Goal: Task Accomplishment & Management: Manage account settings

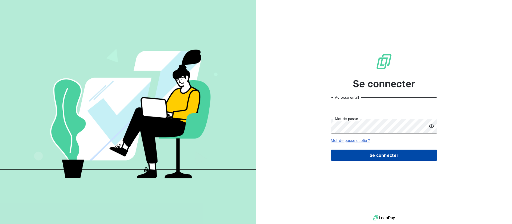
type input "[EMAIL_ADDRESS][DOMAIN_NAME]"
click at [382, 156] on button "Se connecter" at bounding box center [384, 155] width 107 height 11
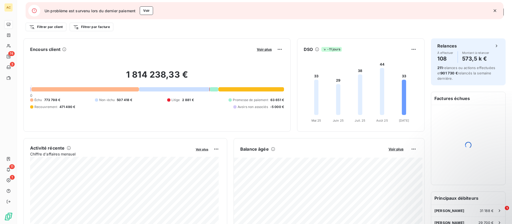
click at [495, 11] on icon "button" at bounding box center [495, 10] width 3 height 3
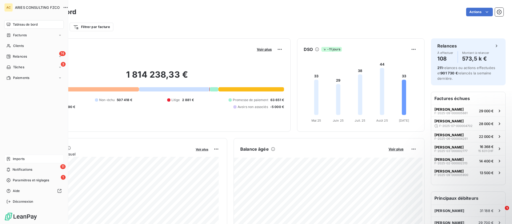
click at [24, 160] on span "Imports" at bounding box center [19, 159] width 12 height 5
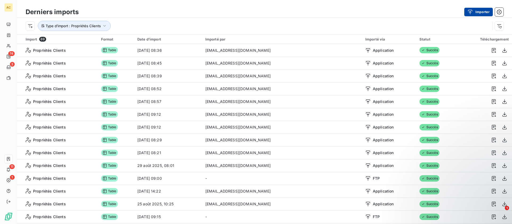
click at [472, 11] on icon "button" at bounding box center [470, 11] width 5 height 5
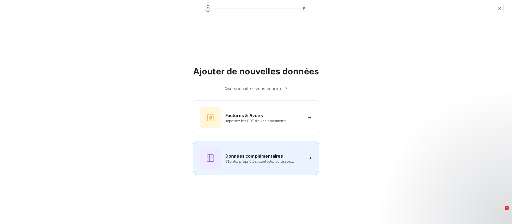
click at [267, 148] on div "Données complémentaires Clients, propriétés, contacts, adresses..." at bounding box center [256, 158] width 113 height 21
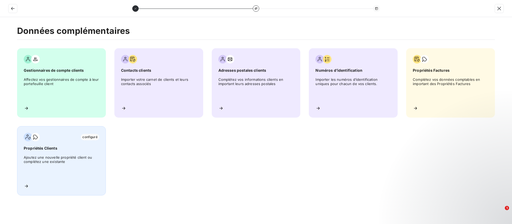
click at [46, 154] on div "configuré Propriétés Clients Ajoutez une nouvelle propriété client ou complétez…" at bounding box center [61, 160] width 89 height 69
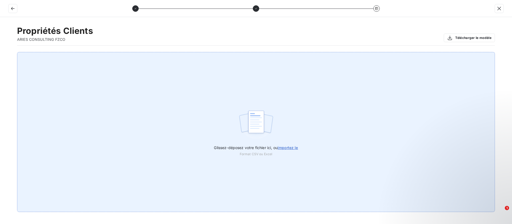
click at [296, 148] on span "importez le" at bounding box center [288, 147] width 21 height 5
click at [0, 52] on input "Glissez-déposez votre fichier ici, ou importez le" at bounding box center [0, 52] width 0 height 0
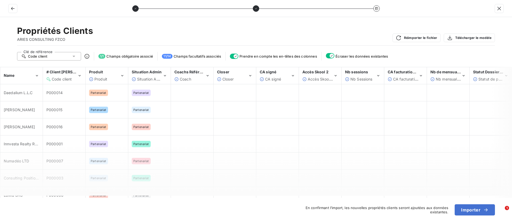
drag, startPoint x: 174, startPoint y: 195, endPoint x: 181, endPoint y: 198, distance: 8.1
click at [181, 198] on div "﻿Name # Client Pennylane Code client Produit Produit Situation Admin Situation …" at bounding box center [256, 132] width 512 height 131
click at [472, 209] on button "Importer" at bounding box center [475, 209] width 40 height 11
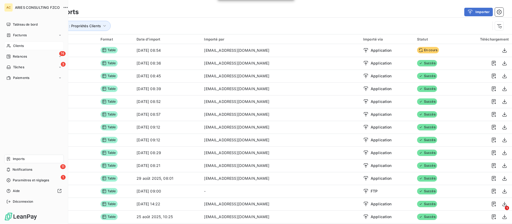
click at [13, 46] on span "Clients" at bounding box center [18, 45] width 11 height 5
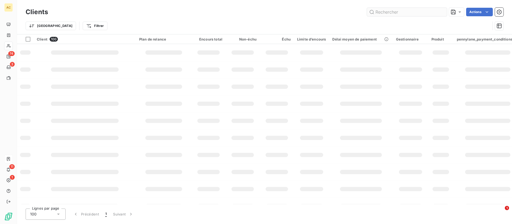
click at [410, 13] on input "text" at bounding box center [407, 12] width 80 height 9
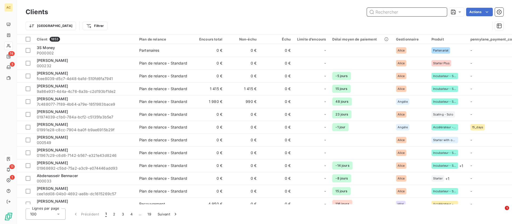
click at [410, 13] on input "text" at bounding box center [407, 12] width 80 height 9
paste input "Géraldine Diaz"
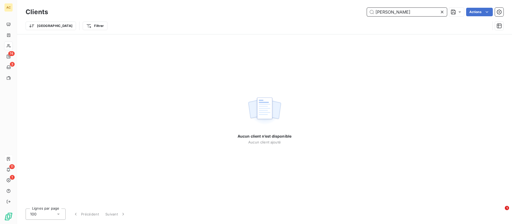
click at [380, 11] on input "Géraldine Diaz" at bounding box center [407, 12] width 80 height 9
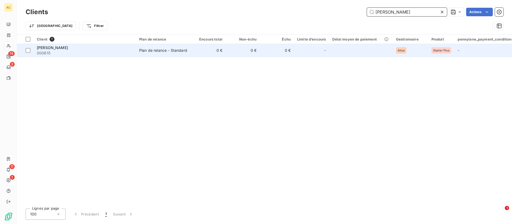
type input "Geraldine Diaz"
click at [98, 50] on span "000615" at bounding box center [85, 52] width 96 height 5
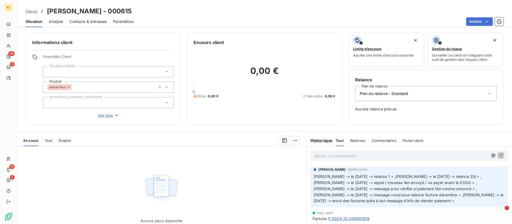
click at [50, 142] on span "Tout" at bounding box center [48, 140] width 7 height 4
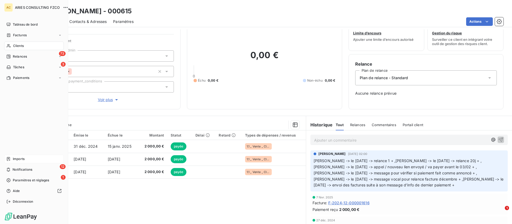
click at [21, 158] on span "Imports" at bounding box center [19, 159] width 12 height 5
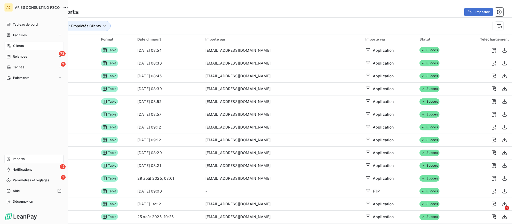
click at [15, 44] on span "Clients" at bounding box center [18, 45] width 11 height 5
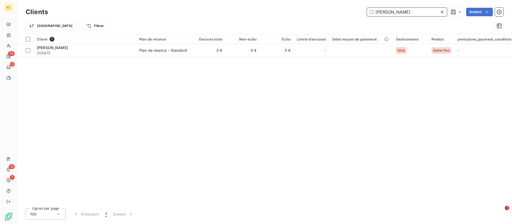
drag, startPoint x: 425, startPoint y: 14, endPoint x: 349, endPoint y: 14, distance: 76.0
click at [349, 14] on div "Geraldine Diaz Actions" at bounding box center [278, 12] width 449 height 9
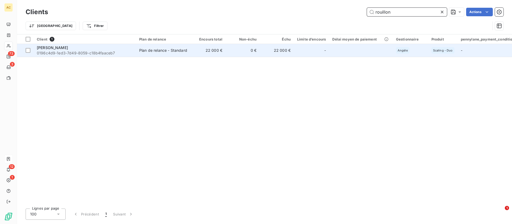
type input "rouillon"
click at [67, 48] on span "[PERSON_NAME]" at bounding box center [52, 47] width 31 height 5
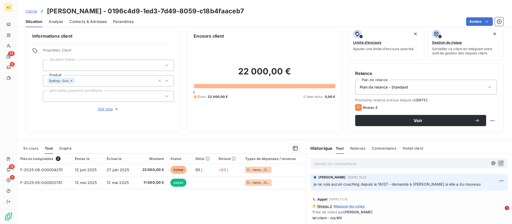
scroll to position [46, 0]
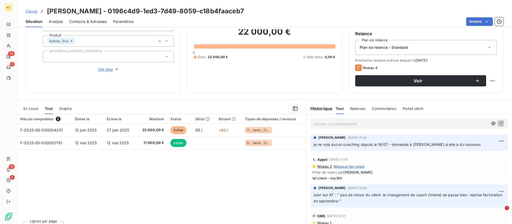
click at [30, 11] on span "Clients" at bounding box center [32, 11] width 12 height 4
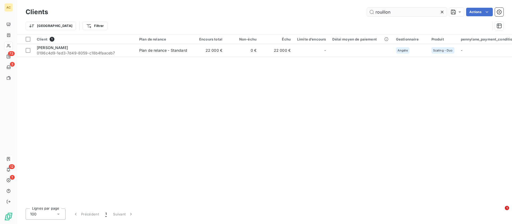
drag, startPoint x: 377, startPoint y: 12, endPoint x: 369, endPoint y: 12, distance: 7.5
click at [369, 12] on input "rouillon" at bounding box center [407, 12] width 80 height 9
type input "a"
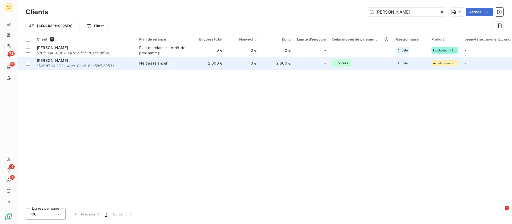
type input "fabrice h"
click at [158, 63] on div "Ne pas relancer !" at bounding box center [154, 63] width 31 height 5
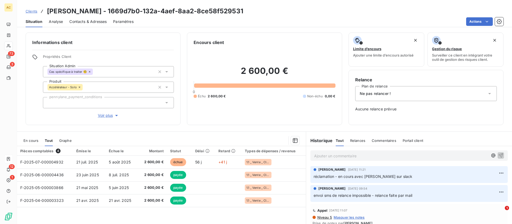
click at [100, 21] on span "Contacts & Adresses" at bounding box center [87, 21] width 37 height 5
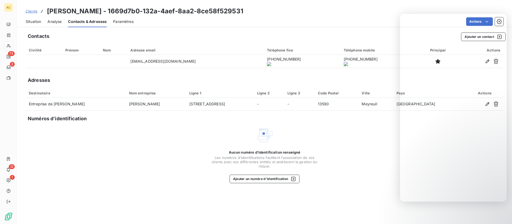
click at [361, 142] on div "Aucun numéro d’identification renseigné Les numéros d'identifications faciliten…" at bounding box center [265, 155] width 478 height 57
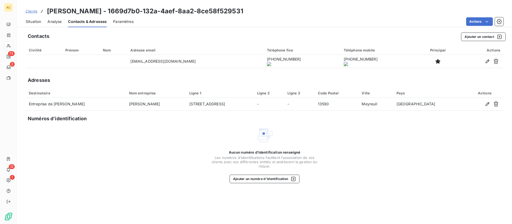
click at [31, 12] on span "Clients" at bounding box center [32, 11] width 12 height 4
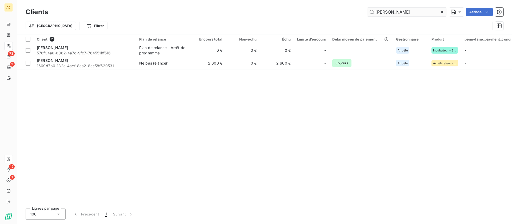
drag, startPoint x: 396, startPoint y: 12, endPoint x: 371, endPoint y: 14, distance: 24.8
click at [358, 11] on div "fabrice h Actions" at bounding box center [278, 12] width 449 height 9
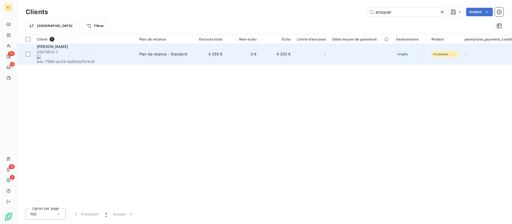
type input "ansquer"
click at [165, 51] on div "Plan de relance - Standard" at bounding box center [163, 53] width 48 height 5
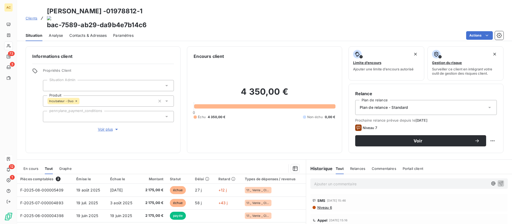
click at [36, 16] on span "Clients" at bounding box center [32, 18] width 12 height 4
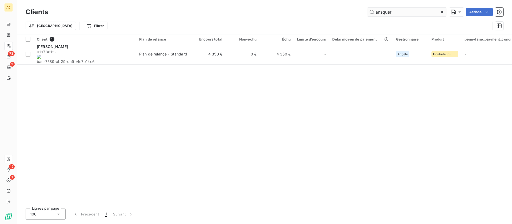
drag, startPoint x: 395, startPoint y: 11, endPoint x: 366, endPoint y: 13, distance: 28.9
click at [365, 11] on div "ansquer Actions" at bounding box center [278, 12] width 449 height 9
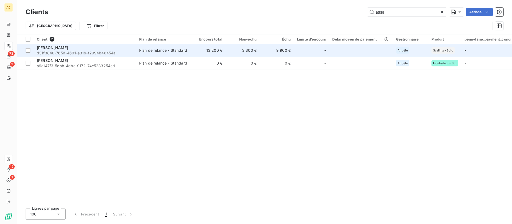
type input "assa"
click at [92, 48] on div "Assa Sacko" at bounding box center [85, 47] width 96 height 5
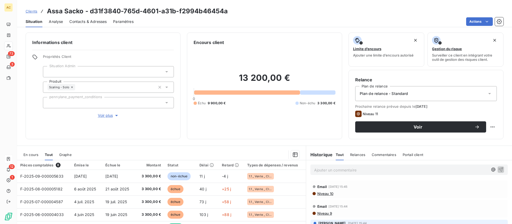
click at [99, 21] on span "Contacts & Adresses" at bounding box center [87, 21] width 37 height 5
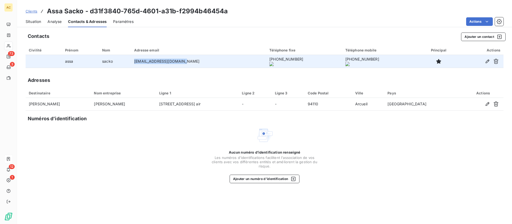
drag, startPoint x: 129, startPoint y: 62, endPoint x: 189, endPoint y: 62, distance: 59.5
click at [190, 61] on tr "assa sacko manager@mia-couture.com +33 6 46 76 36 30 +33 6 46 76 36 30" at bounding box center [265, 61] width 478 height 13
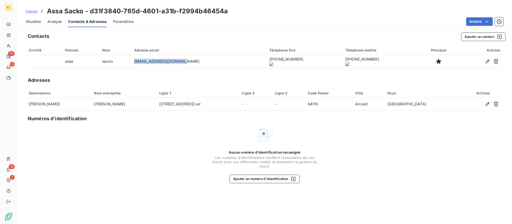
click at [29, 22] on span "Situation" at bounding box center [33, 21] width 15 height 5
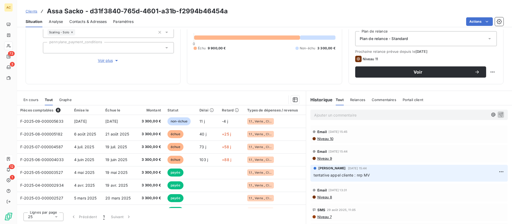
click at [332, 115] on p "Ajouter un commentaire ﻿" at bounding box center [401, 115] width 174 height 7
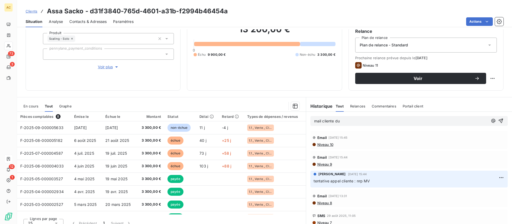
scroll to position [41, 0]
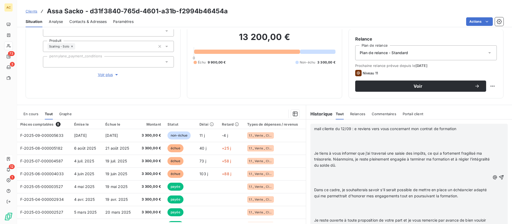
click at [353, 129] on span "mail cliente du 12/09 : e reviens vers vous concernant mon contrat de formation" at bounding box center [385, 128] width 142 height 5
click at [344, 149] on p "﻿" at bounding box center [402, 147] width 176 height 6
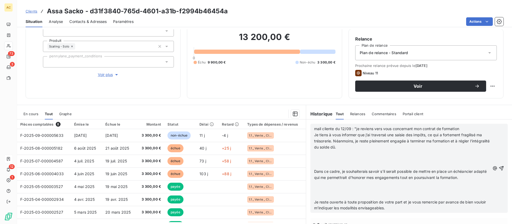
click at [333, 164] on p "﻿" at bounding box center [402, 165] width 176 height 6
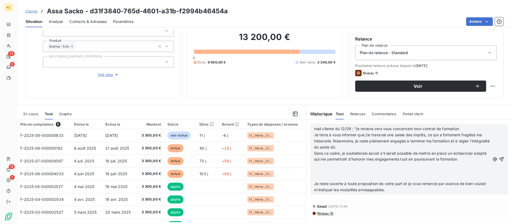
click at [325, 177] on p "﻿" at bounding box center [402, 178] width 176 height 6
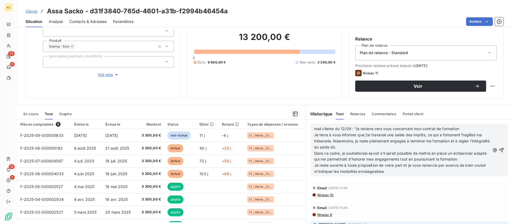
click at [406, 170] on p "Je reste ouverte à toute proposition de votre part et je vous remercie par avan…" at bounding box center [402, 168] width 176 height 12
click at [499, 151] on icon "button" at bounding box center [501, 150] width 5 height 5
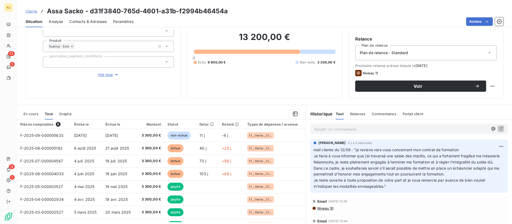
click at [364, 130] on p "Ajouter un commentaire ﻿" at bounding box center [401, 129] width 174 height 7
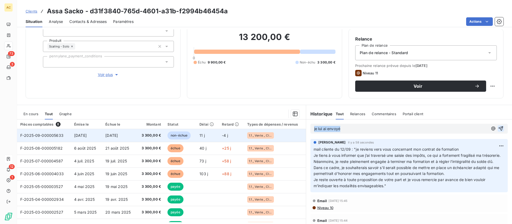
drag, startPoint x: 341, startPoint y: 130, endPoint x: 292, endPoint y: 129, distance: 49.6
click at [292, 129] on div "En cours Tout Graphe Pièces comptables 8 Émise le Échue le Montant Statut Délai…" at bounding box center [264, 171] width 495 height 133
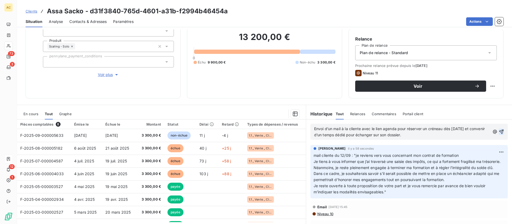
click at [314, 129] on span "Envoi d’un mail à la cliente avec le lien agenda pour réserver un créneau dès l…" at bounding box center [400, 131] width 172 height 11
drag, startPoint x: 395, startPoint y: 129, endPoint x: 381, endPoint y: 130, distance: 13.6
click at [381, 130] on span "Envoi d’un mail à la cliente avec le lien agenda pour réserver un créneau dès l…" at bounding box center [400, 131] width 172 height 11
drag, startPoint x: 444, startPoint y: 129, endPoint x: 468, endPoint y: 130, distance: 24.6
click at [468, 130] on p "Envoi d’un mail à la cliente avec le lien calendly pour réserver un créneau dès…" at bounding box center [402, 132] width 176 height 12
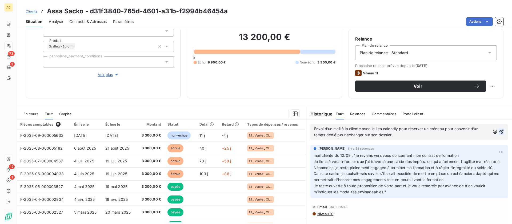
click at [499, 133] on icon "button" at bounding box center [501, 132] width 5 height 5
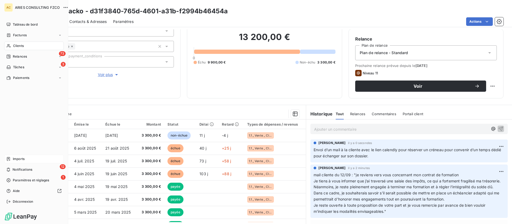
click at [24, 159] on span "Imports" at bounding box center [19, 159] width 12 height 5
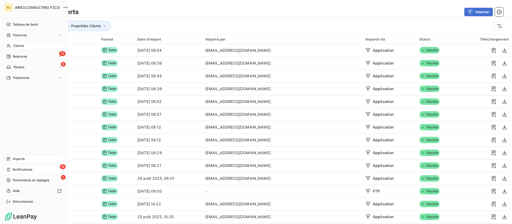
click at [35, 172] on div "12 Notifications" at bounding box center [33, 169] width 59 height 9
click at [36, 181] on span "Paramètres et réglages" at bounding box center [31, 180] width 36 height 5
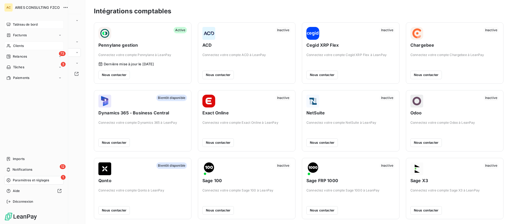
click at [29, 26] on span "Tableau de bord" at bounding box center [25, 24] width 25 height 5
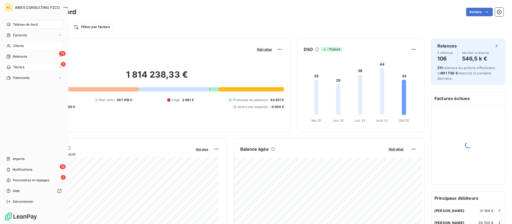
click at [16, 68] on span "Tâches" at bounding box center [18, 67] width 11 height 5
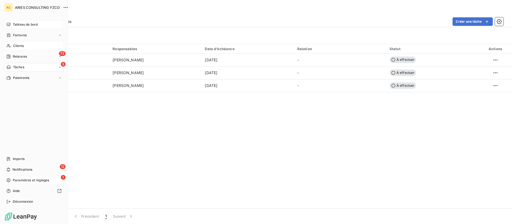
click at [18, 24] on span "Tableau de bord" at bounding box center [25, 24] width 25 height 5
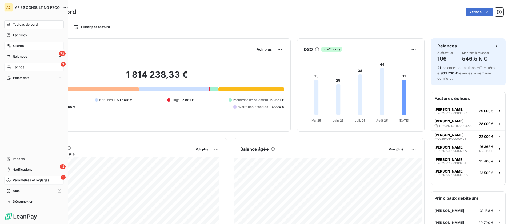
click at [13, 47] on span "Clients" at bounding box center [18, 45] width 11 height 5
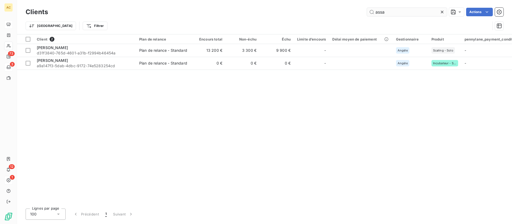
drag, startPoint x: 386, startPoint y: 13, endPoint x: 378, endPoint y: 13, distance: 8.3
click at [378, 13] on input "assa" at bounding box center [407, 12] width 80 height 9
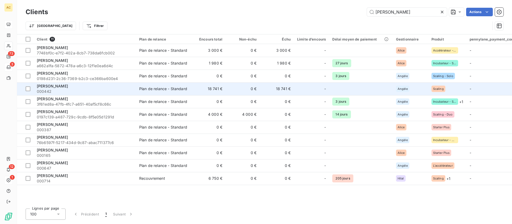
type input "arnaud"
click at [93, 86] on div "[PERSON_NAME]" at bounding box center [85, 85] width 96 height 5
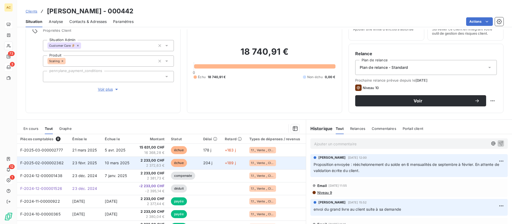
click at [158, 162] on span "2 233,00 CHF" at bounding box center [151, 160] width 27 height 5
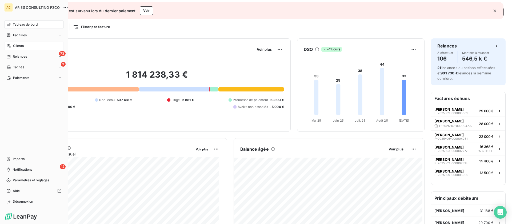
click at [11, 46] on icon at bounding box center [8, 46] width 5 height 4
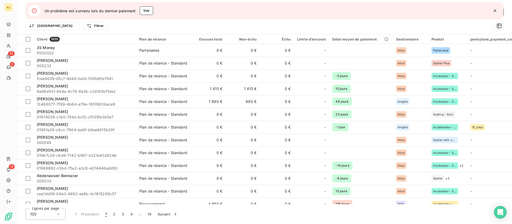
click at [494, 11] on icon "button" at bounding box center [495, 10] width 3 height 3
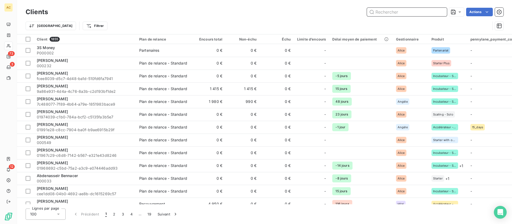
click at [385, 13] on input "text" at bounding box center [407, 12] width 80 height 9
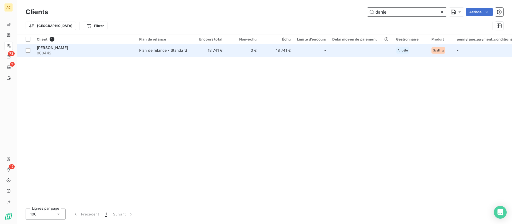
type input "danje"
click at [138, 51] on td "Plan de relance - Standard" at bounding box center [163, 50] width 55 height 13
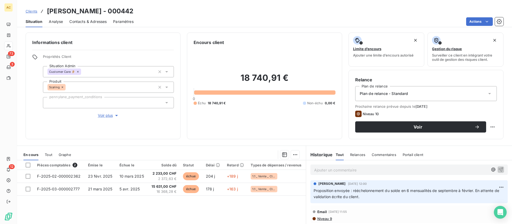
click at [57, 22] on span "Analyse" at bounding box center [56, 21] width 14 height 5
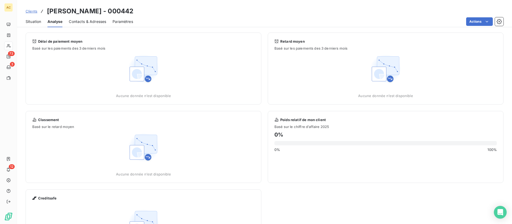
click at [82, 21] on span "Contacts & Adresses" at bounding box center [87, 21] width 37 height 5
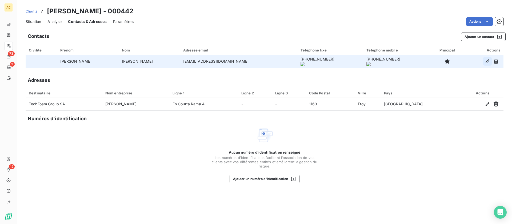
click at [487, 61] on icon "button" at bounding box center [487, 61] width 5 height 5
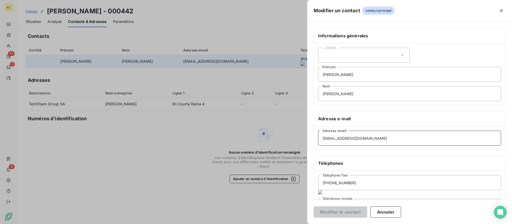
drag, startPoint x: 375, startPoint y: 139, endPoint x: 289, endPoint y: 135, distance: 86.0
click at [289, 224] on div "Modifier un contact contact principal Informations générales Civilité [PERSON_N…" at bounding box center [256, 224] width 512 height 0
paste input "dmi"
type input "[EMAIL_ADDRESS][DOMAIN_NAME]"
click at [337, 210] on button "Modifier le contact" at bounding box center [341, 211] width 54 height 11
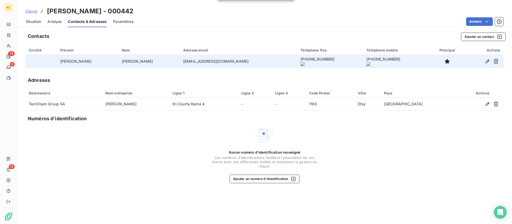
click at [32, 20] on span "Situation" at bounding box center [33, 21] width 15 height 5
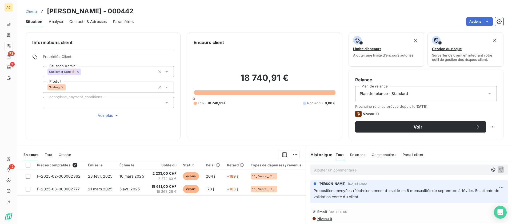
click at [49, 154] on span "Tout" at bounding box center [48, 155] width 7 height 4
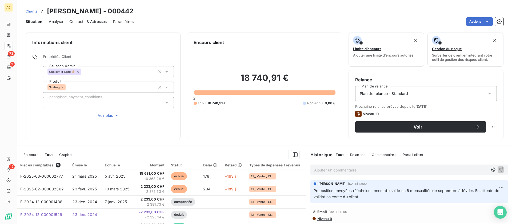
scroll to position [55, 0]
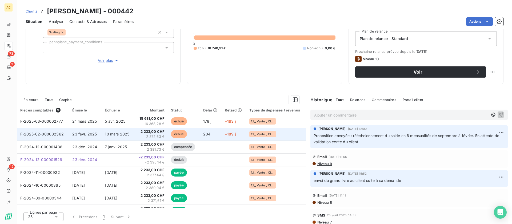
click at [134, 135] on td "2 233,00 CHF 2 372,63 €" at bounding box center [150, 134] width 33 height 13
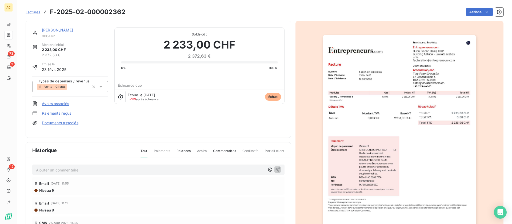
click at [51, 113] on link "Paiements reçus" at bounding box center [56, 113] width 29 height 5
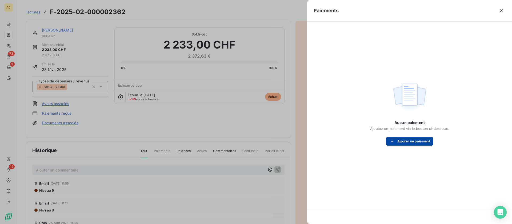
click at [395, 142] on div "button" at bounding box center [393, 141] width 8 height 5
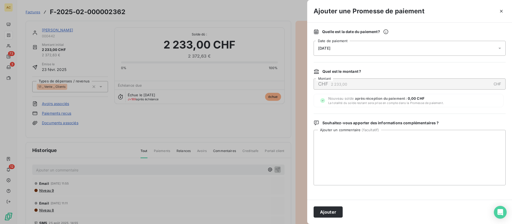
click at [354, 52] on div "[DATE]" at bounding box center [410, 48] width 192 height 15
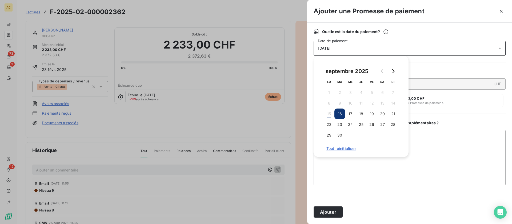
click at [340, 112] on button "16" at bounding box center [339, 114] width 11 height 11
click at [384, 178] on textarea "Ajouter un commentaire ( facultatif )" at bounding box center [410, 157] width 192 height 55
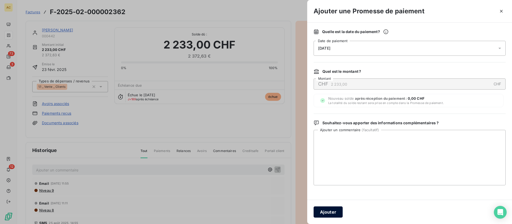
click at [324, 212] on button "Ajouter" at bounding box center [328, 211] width 29 height 11
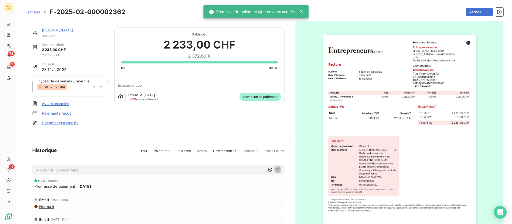
click at [182, 128] on div "[PERSON_NAME] 000442 Montant initial 2 233,00 CHF 2 372,63 € Émise le [DATE] Ty…" at bounding box center [158, 79] width 252 height 104
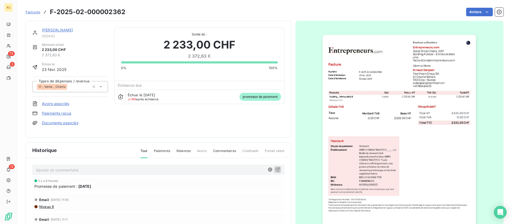
click at [55, 29] on link "[PERSON_NAME]" at bounding box center [57, 30] width 31 height 5
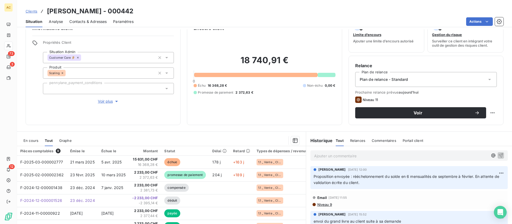
scroll to position [55, 0]
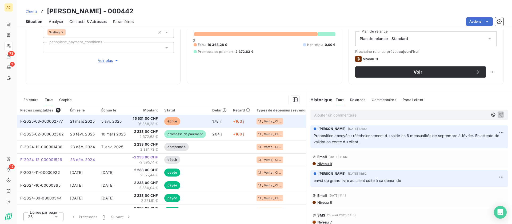
click at [157, 122] on span "16 368,28 €" at bounding box center [145, 123] width 26 height 5
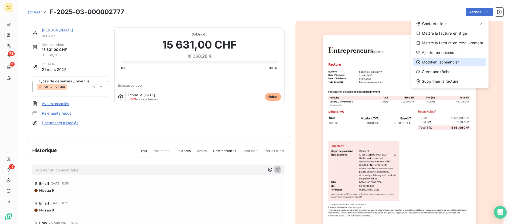
click at [448, 62] on div "Modifier l’échéancier" at bounding box center [450, 62] width 74 height 9
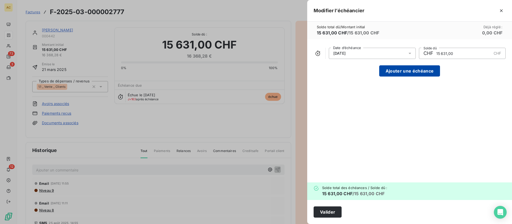
click at [406, 73] on button "Ajouter une échéance" at bounding box center [409, 70] width 61 height 11
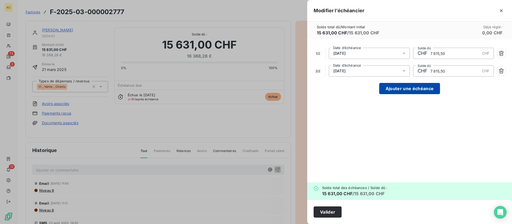
click at [405, 91] on button "Ajouter une échéance" at bounding box center [409, 88] width 61 height 11
type input "5 210,33"
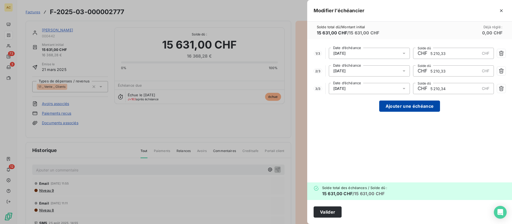
click at [406, 105] on button "Ajouter une échéance" at bounding box center [409, 106] width 61 height 11
type input "3 907,75"
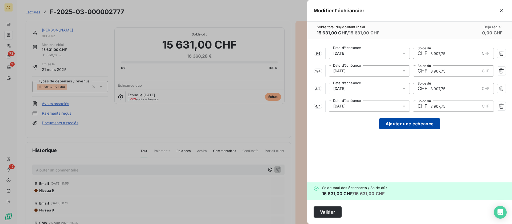
click at [408, 124] on button "Ajouter une échéance" at bounding box center [409, 123] width 61 height 11
type input "3 126,20"
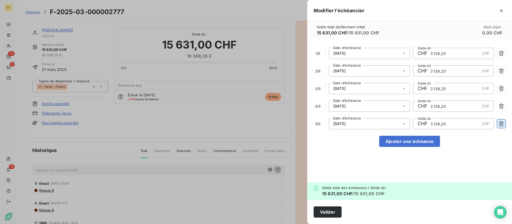
click at [502, 125] on icon "button" at bounding box center [501, 123] width 5 height 5
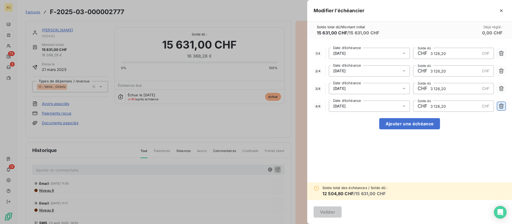
click at [501, 108] on icon "button" at bounding box center [501, 105] width 5 height 5
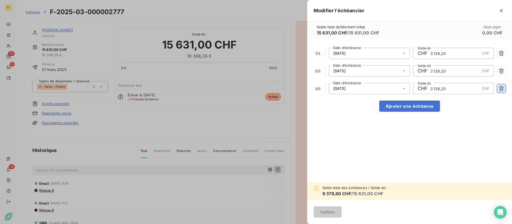
click at [502, 90] on icon "button" at bounding box center [501, 88] width 5 height 5
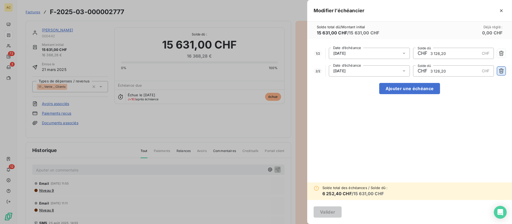
click at [502, 73] on icon "button" at bounding box center [501, 70] width 5 height 5
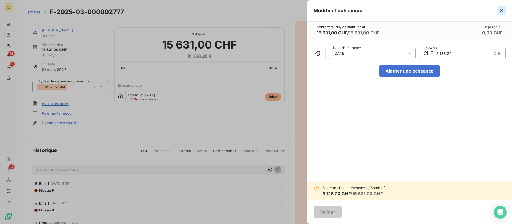
click at [502, 11] on icon "button" at bounding box center [501, 10] width 3 height 3
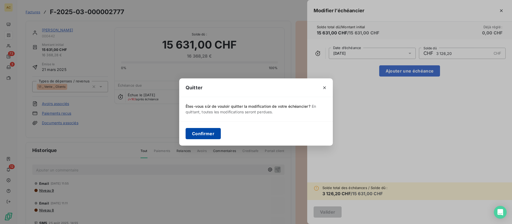
click at [210, 138] on button "Confirmer" at bounding box center [203, 133] width 35 height 11
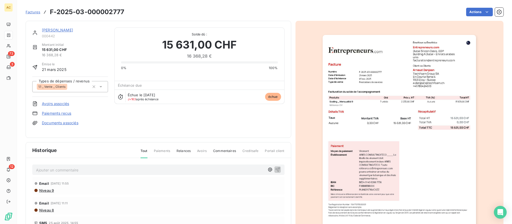
click at [35, 12] on span "Factures" at bounding box center [33, 12] width 15 height 4
click at [49, 27] on div "[PERSON_NAME] 000442 Montant initial 15 631,00 CHF 16 368,28 € Émise le [DATE] …" at bounding box center [159, 79] width 266 height 117
click at [48, 29] on link "[PERSON_NAME]" at bounding box center [57, 30] width 31 height 5
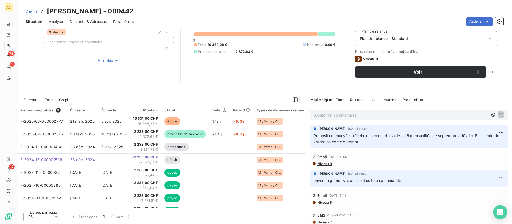
click at [499, 213] on icon "Open Intercom Messenger" at bounding box center [500, 212] width 6 height 7
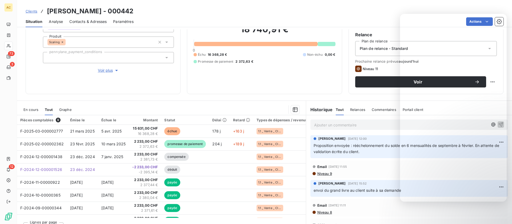
scroll to position [45, 0]
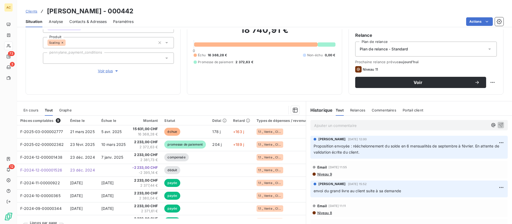
click at [35, 12] on span "Clients" at bounding box center [32, 11] width 12 height 4
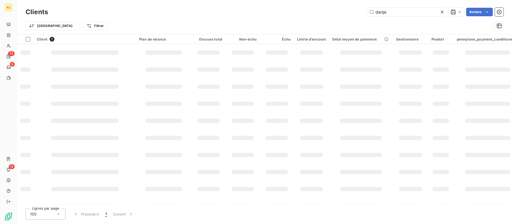
drag, startPoint x: 393, startPoint y: 13, endPoint x: 362, endPoint y: 13, distance: 30.1
click at [362, 13] on div "danje Actions" at bounding box center [278, 12] width 449 height 9
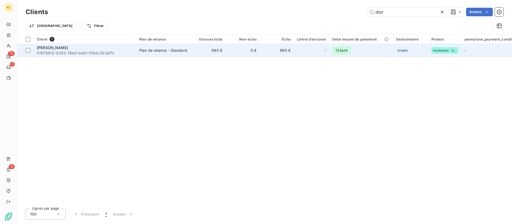
type input "dior"
click at [104, 53] on span "01976912-b383-76e0-ba91-f30dc303af7c" at bounding box center [85, 52] width 96 height 5
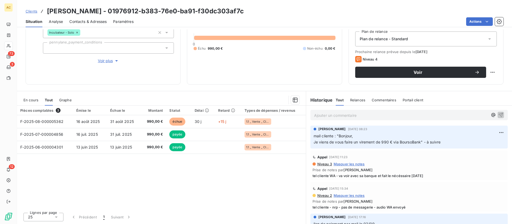
scroll to position [55, 0]
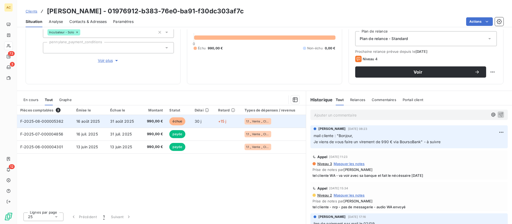
click at [126, 122] on span "31 août 2025" at bounding box center [122, 121] width 24 height 5
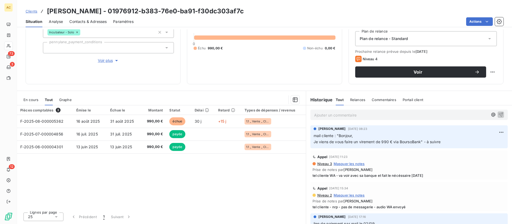
click at [321, 115] on p "Ajouter un commentaire ﻿" at bounding box center [401, 115] width 174 height 7
click at [498, 115] on icon "button" at bounding box center [500, 114] width 5 height 5
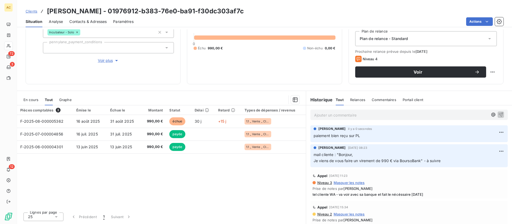
click at [31, 11] on span "Clients" at bounding box center [32, 11] width 12 height 4
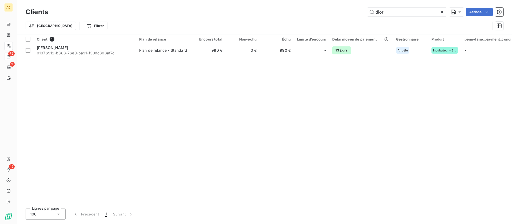
drag, startPoint x: 389, startPoint y: 12, endPoint x: 359, endPoint y: 13, distance: 29.6
click at [359, 13] on div "dior Actions" at bounding box center [278, 12] width 449 height 9
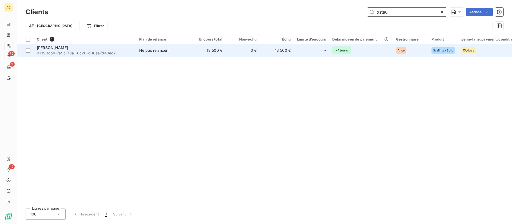
type input "lostau"
click at [115, 52] on span "01993cbb-7a9c-70a1-8c20-d38ea7d40ec2" at bounding box center [85, 52] width 96 height 5
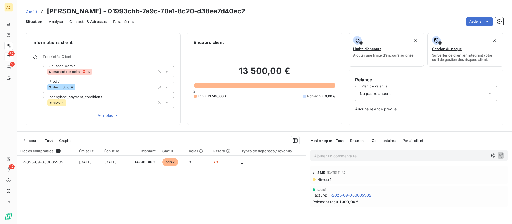
click at [104, 114] on span "Voir plus" at bounding box center [108, 115] width 21 height 5
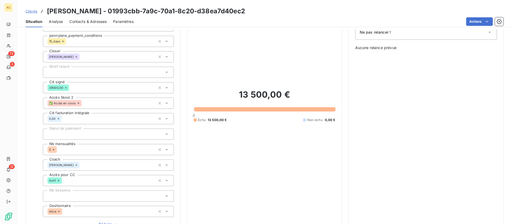
scroll to position [89, 0]
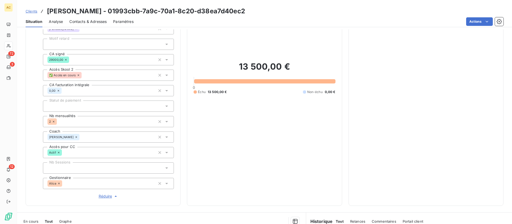
click at [30, 12] on span "Clients" at bounding box center [32, 11] width 12 height 4
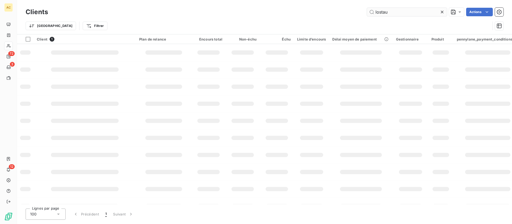
drag, startPoint x: 378, startPoint y: 13, endPoint x: 368, endPoint y: 14, distance: 10.1
click at [368, 14] on input "lostau" at bounding box center [407, 12] width 80 height 9
drag, startPoint x: 400, startPoint y: 12, endPoint x: 369, endPoint y: 13, distance: 31.8
click at [366, 11] on div "loukman Actions" at bounding box center [278, 12] width 449 height 9
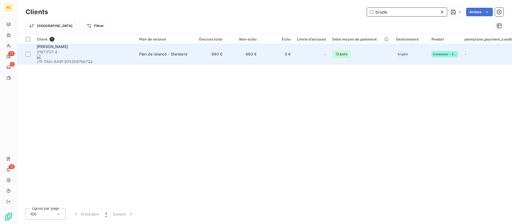
type input "brude"
click at [119, 50] on span "01973117-4 c1f-744c-849f-9743b87bb72a" at bounding box center [85, 56] width 96 height 15
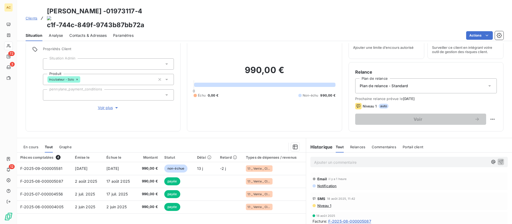
scroll to position [55, 0]
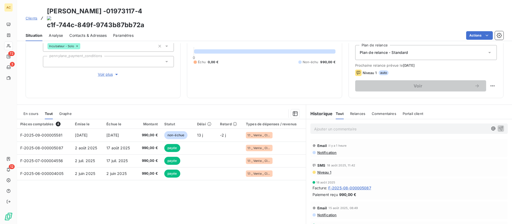
click at [100, 33] on span "Contacts & Adresses" at bounding box center [87, 35] width 37 height 5
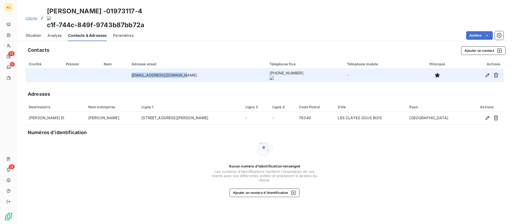
drag, startPoint x: 134, startPoint y: 60, endPoint x: 187, endPoint y: 62, distance: 52.6
click at [187, 69] on td "[EMAIL_ADDRESS][DOMAIN_NAME]" at bounding box center [197, 75] width 138 height 13
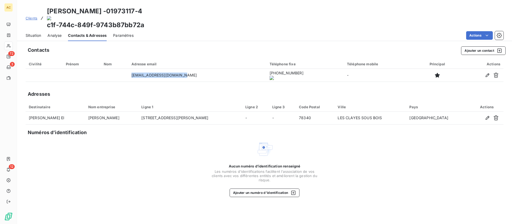
click at [37, 33] on span "Situation" at bounding box center [33, 35] width 15 height 5
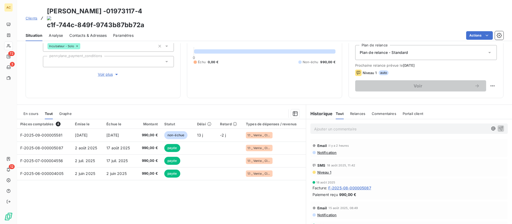
click at [35, 16] on span "Clients" at bounding box center [32, 18] width 12 height 4
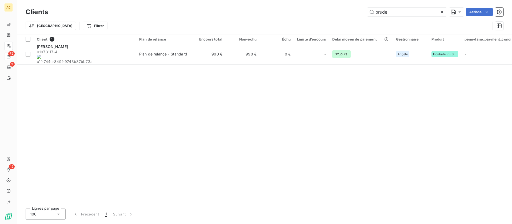
drag, startPoint x: 372, startPoint y: 5, endPoint x: 358, endPoint y: 5, distance: 13.6
click at [358, 5] on div "Clients brude Actions Trier Filtrer" at bounding box center [264, 17] width 495 height 34
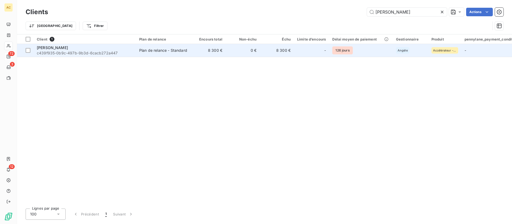
type input "[PERSON_NAME]"
click at [132, 51] on span "c439f935-0b9c-497b-9b3d-6cacb272a447" at bounding box center [85, 52] width 96 height 5
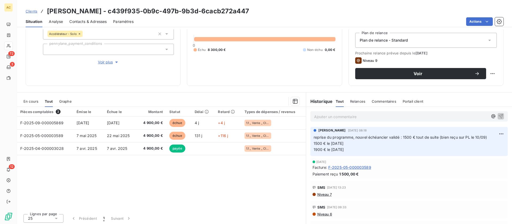
scroll to position [55, 0]
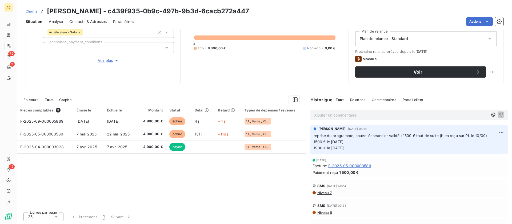
click at [34, 12] on span "Clients" at bounding box center [32, 11] width 12 height 4
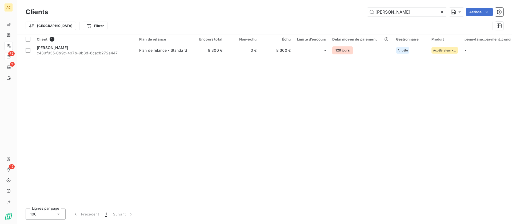
drag, startPoint x: 385, startPoint y: 12, endPoint x: 365, endPoint y: 11, distance: 20.0
click at [365, 11] on div "[PERSON_NAME]" at bounding box center [278, 12] width 449 height 9
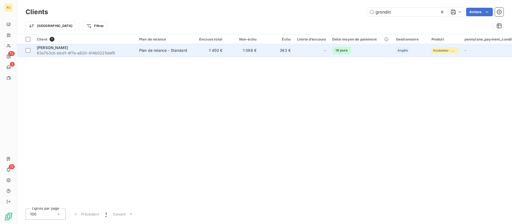
type input "grondin"
click at [69, 50] on div "[PERSON_NAME]" at bounding box center [85, 47] width 96 height 5
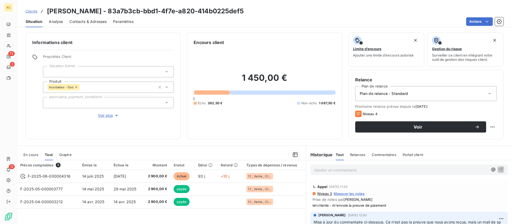
click at [100, 22] on span "Contacts & Adresses" at bounding box center [87, 21] width 37 height 5
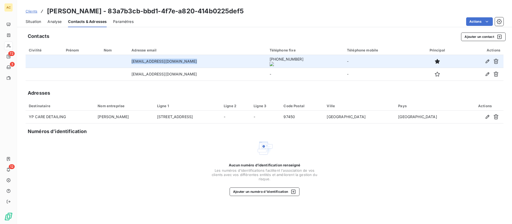
drag, startPoint x: 132, startPoint y: 61, endPoint x: 192, endPoint y: 62, distance: 60.3
click at [192, 62] on td "[EMAIL_ADDRESS][DOMAIN_NAME]" at bounding box center [197, 61] width 138 height 13
copy td "[EMAIL_ADDRESS][DOMAIN_NAME]"
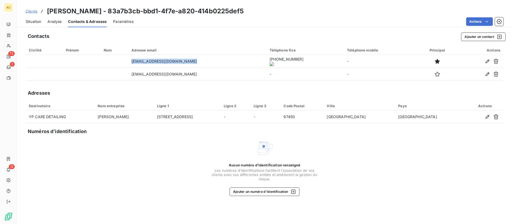
click at [33, 22] on span "Situation" at bounding box center [33, 21] width 15 height 5
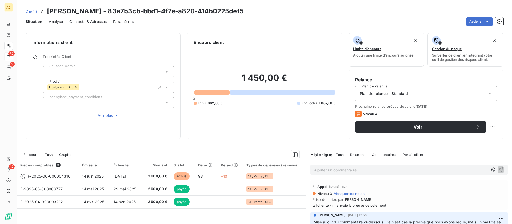
click at [91, 23] on span "Contacts & Adresses" at bounding box center [87, 21] width 37 height 5
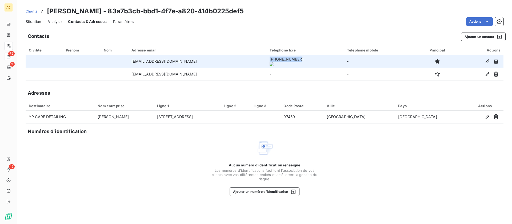
drag, startPoint x: 262, startPoint y: 61, endPoint x: 288, endPoint y: 62, distance: 26.2
click at [288, 62] on td "[PHONE_NUMBER]" at bounding box center [304, 61] width 77 height 13
copy onoff-telecom-ce-phone-number-wrapper "[PHONE_NUMBER]"
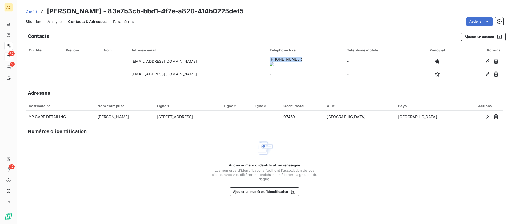
click at [34, 12] on span "Clients" at bounding box center [32, 11] width 12 height 4
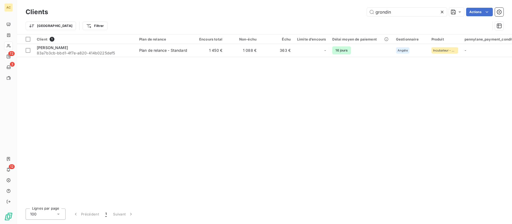
drag, startPoint x: 388, startPoint y: 13, endPoint x: 366, endPoint y: 13, distance: 22.7
click at [366, 13] on div "grondin Actions" at bounding box center [278, 12] width 449 height 9
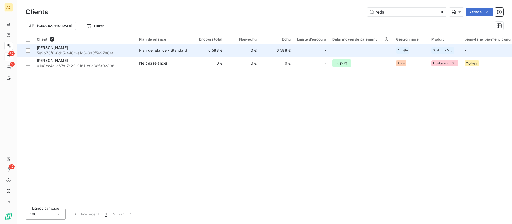
type input "reda"
click at [72, 47] on div "[PERSON_NAME]" at bounding box center [85, 47] width 96 height 5
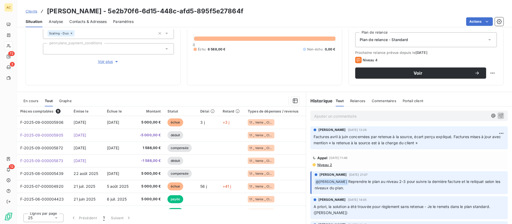
scroll to position [55, 0]
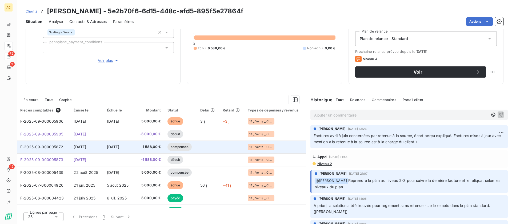
click at [109, 148] on span "[DATE]" at bounding box center [113, 147] width 13 height 5
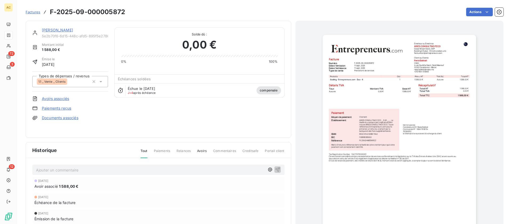
click at [297, 140] on div at bounding box center [400, 143] width 208 height 245
click at [34, 12] on span "Factures" at bounding box center [33, 12] width 15 height 4
click at [46, 29] on link "[PERSON_NAME]" at bounding box center [57, 30] width 31 height 5
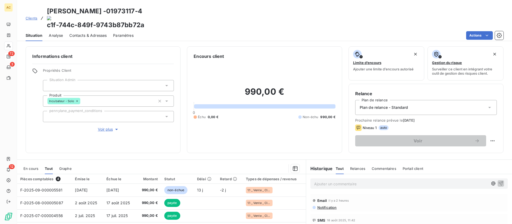
click at [329, 181] on p "Ajouter un commentaire ﻿" at bounding box center [401, 184] width 174 height 7
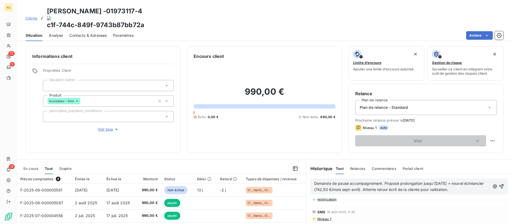
scroll to position [14, 0]
drag, startPoint x: 380, startPoint y: 169, endPoint x: 348, endPoint y: 168, distance: 32.8
click at [348, 181] on span "Demande de pause accompagnement. Proposé prolongation jusqu’[DATE] + nouvel éch…" at bounding box center [399, 186] width 171 height 11
click at [427, 181] on span "Demande de pause factu refusée, mais coaching 30j possible. Proposé prolongatio…" at bounding box center [402, 186] width 177 height 11
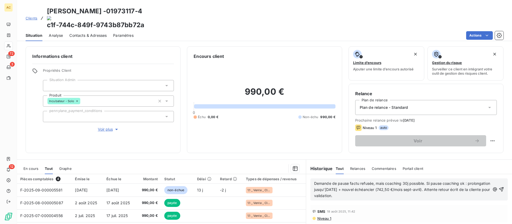
click at [367, 181] on span "Demande de pause factu refusée, mais coaching 30j possible. Si pause coaching o…" at bounding box center [402, 189] width 177 height 17
click at [401, 181] on span "Demande de pause factu refusée, mais coaching 30j possible. Si pause coaching o…" at bounding box center [402, 189] width 177 height 17
click at [465, 181] on span "Demande de pause factu refusée, mais coaching 30j possible. Si pause coaching o…" at bounding box center [402, 189] width 177 height 17
click at [367, 181] on span "Demande de pause factu refusée, mais coaching 30j possible. Si pause coaching o…" at bounding box center [402, 189] width 177 height 17
click at [416, 181] on span "Demande de pause factu refusée, mais coaching 30j possible. Si pause coaching o…" at bounding box center [402, 189] width 177 height 17
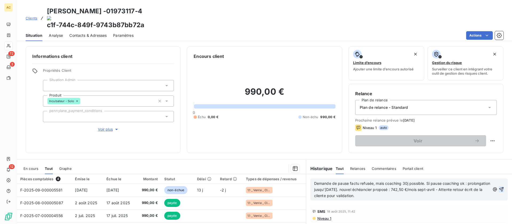
click at [499, 187] on icon "button" at bounding box center [501, 189] width 5 height 5
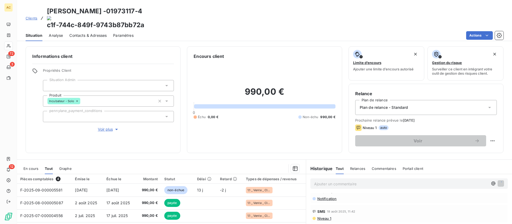
scroll to position [40, 0]
click at [35, 16] on span "Clients" at bounding box center [32, 18] width 12 height 4
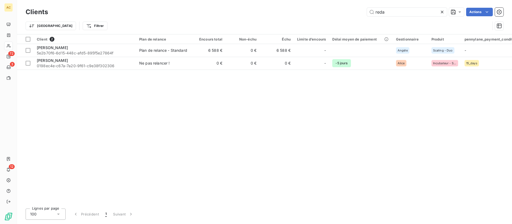
drag, startPoint x: 395, startPoint y: 13, endPoint x: 358, endPoint y: 10, distance: 37.4
click at [358, 10] on div "reda Actions" at bounding box center [278, 12] width 449 height 9
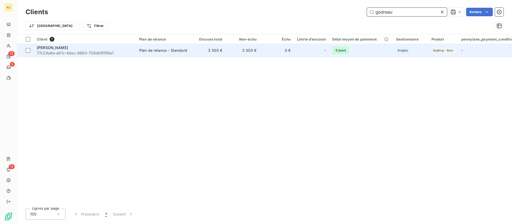
type input "godreau"
click at [186, 55] on td "Plan de relance - Standard" at bounding box center [163, 50] width 55 height 13
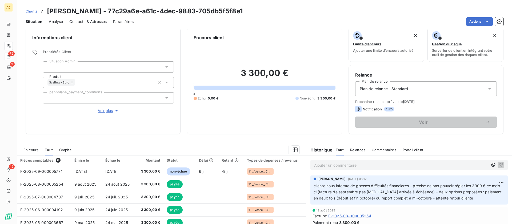
scroll to position [13, 0]
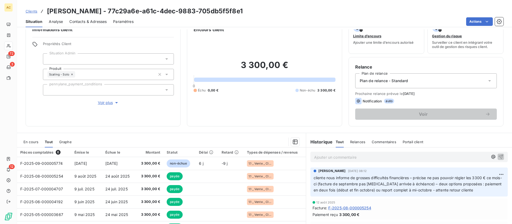
click at [332, 158] on p "Ajouter un commentaire ﻿" at bounding box center [401, 157] width 174 height 7
click at [360, 158] on span "échanges mail avec le cliente - accord pour décaler les paiements" at bounding box center [373, 156] width 118 height 5
click at [363, 156] on span "échanges mail avec le cliente - accord pour décaler les paiements" at bounding box center [373, 156] width 118 height 5
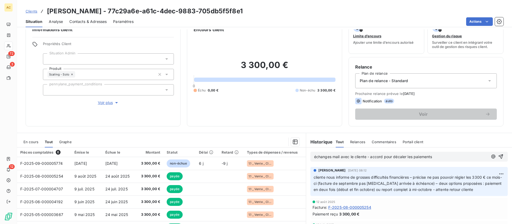
drag, startPoint x: 369, startPoint y: 157, endPoint x: 450, endPoint y: 162, distance: 81.0
click at [450, 162] on div "échanges mail avec le cliente - accord pour décaler les paiements" at bounding box center [409, 157] width 206 height 18
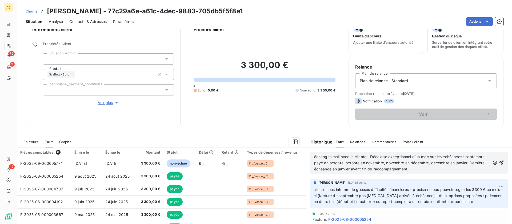
click at [372, 156] on span "échanges mail avec le cliente - Décalage exceptionnel d’un mois sur les échéanc…" at bounding box center [400, 162] width 172 height 17
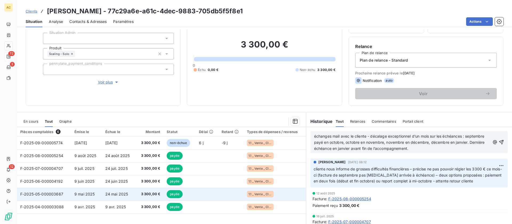
scroll to position [55, 0]
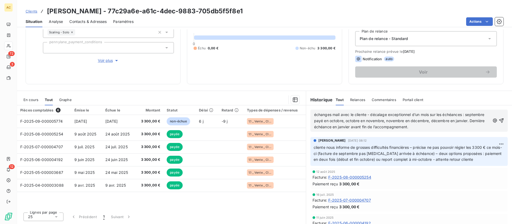
click at [443, 128] on p "échanges mail avec le cliente - décalage exceptionnel d’un mois sur les échéanc…" at bounding box center [402, 121] width 176 height 18
click at [410, 115] on span "échanges mail avec le cliente - décalage exceptionnel d’un mois sur les échéanc…" at bounding box center [400, 120] width 172 height 17
drag, startPoint x: 459, startPoint y: 127, endPoint x: 458, endPoint y: 136, distance: 9.4
click at [460, 127] on span "échanges mail avec le cliente - décalage exceptionnel accordé d’un mois sur les…" at bounding box center [402, 120] width 176 height 17
click at [499, 122] on icon "button" at bounding box center [501, 120] width 5 height 5
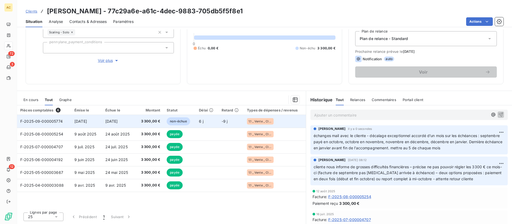
click at [64, 122] on td "F-2025-09-000005774" at bounding box center [44, 121] width 54 height 13
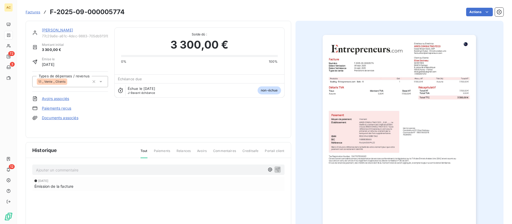
click at [66, 109] on link "Paiements reçus" at bounding box center [56, 108] width 29 height 5
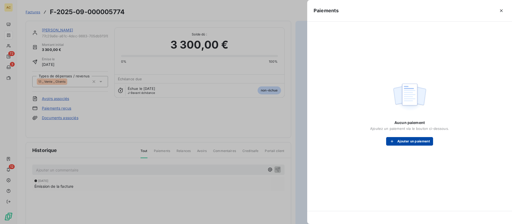
click at [411, 142] on button "Ajouter un paiement" at bounding box center [409, 141] width 47 height 9
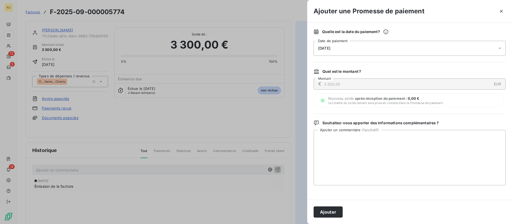
click at [372, 52] on div "[DATE]" at bounding box center [410, 48] width 192 height 15
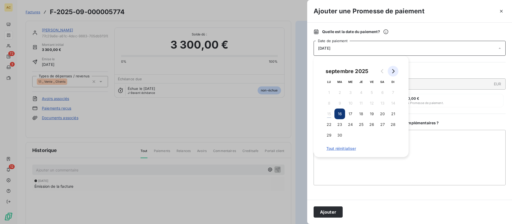
click at [394, 71] on icon "Go to next month" at bounding box center [393, 71] width 2 height 4
click at [391, 92] on button "5" at bounding box center [393, 92] width 11 height 11
click at [378, 167] on textarea "Ajouter un commentaire ( facultatif )" at bounding box center [410, 157] width 192 height 55
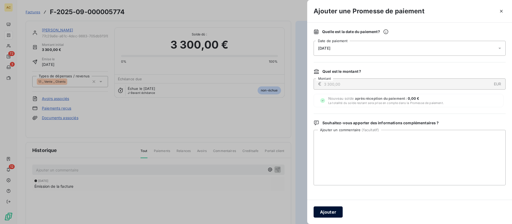
click at [328, 211] on button "Ajouter" at bounding box center [328, 211] width 29 height 11
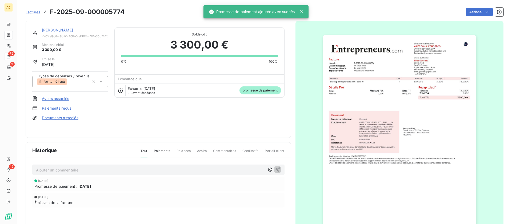
click at [55, 31] on link "[PERSON_NAME]" at bounding box center [57, 30] width 31 height 5
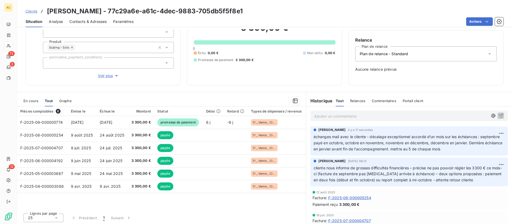
scroll to position [41, 0]
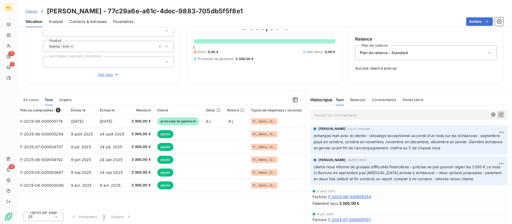
click at [34, 13] on link "Clients" at bounding box center [32, 11] width 12 height 5
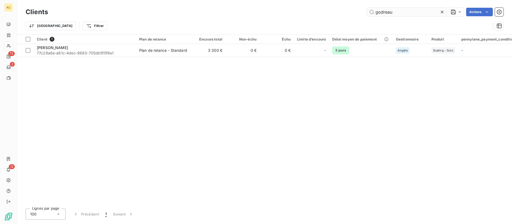
drag, startPoint x: 397, startPoint y: 12, endPoint x: 372, endPoint y: 12, distance: 25.6
click at [372, 12] on input "godreau" at bounding box center [407, 12] width 80 height 9
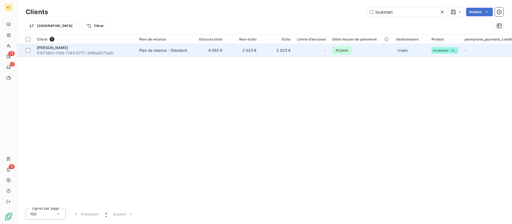
type input "loukman"
click at [122, 52] on span "01975601-1166-7785-8777-30fbbd073e5c" at bounding box center [85, 52] width 96 height 5
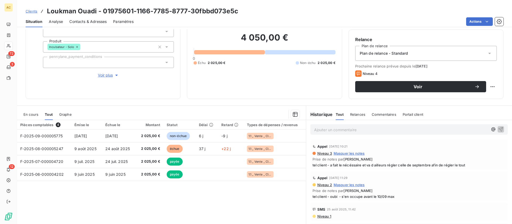
scroll to position [55, 0]
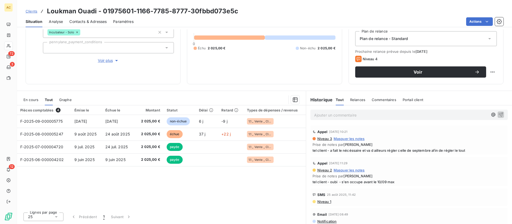
click at [348, 115] on p "Ajouter un commentaire ﻿" at bounding box center [401, 115] width 174 height 7
click at [499, 116] on icon "button" at bounding box center [501, 114] width 5 height 5
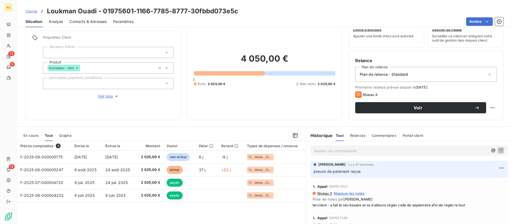
scroll to position [0, 0]
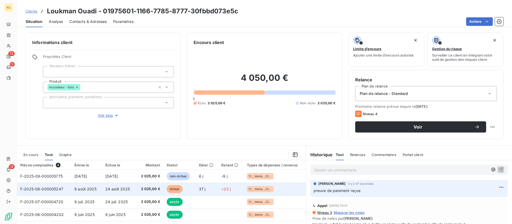
click at [98, 189] on td "9 août 2025" at bounding box center [86, 189] width 31 height 13
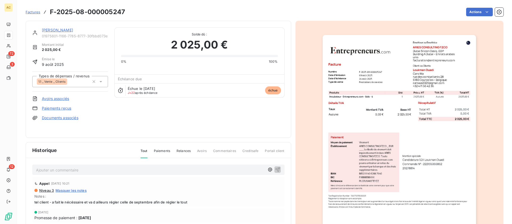
click at [58, 118] on link "Documents associés" at bounding box center [60, 117] width 37 height 5
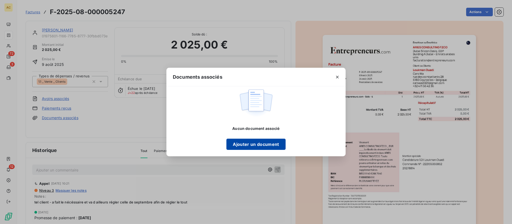
click at [266, 145] on button "Ajouter un document" at bounding box center [255, 144] width 59 height 11
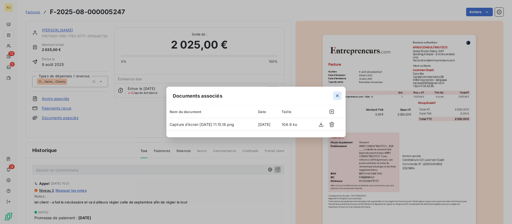
click at [336, 98] on icon "button" at bounding box center [337, 95] width 5 height 5
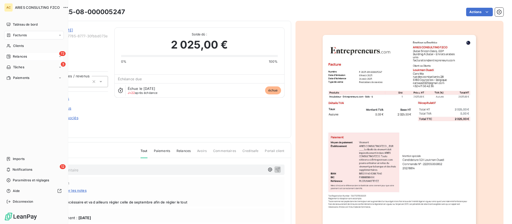
click at [18, 56] on span "Relances" at bounding box center [20, 56] width 14 height 5
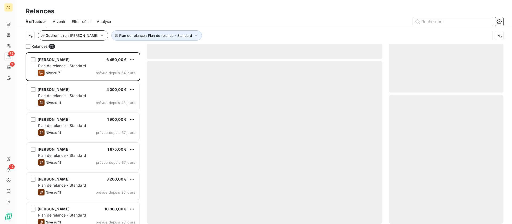
scroll to position [168, 111]
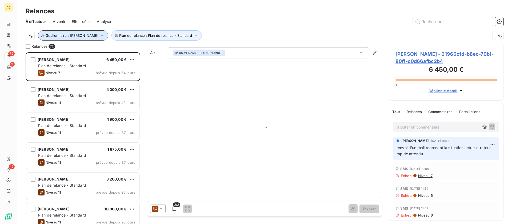
click at [69, 36] on span "Gestionnaire : [PERSON_NAME]" at bounding box center [72, 35] width 53 height 4
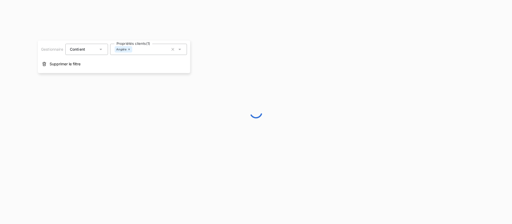
click at [128, 49] on icon at bounding box center [128, 49] width 3 height 3
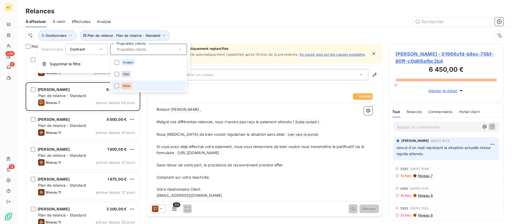
click at [127, 86] on span "Alice" at bounding box center [126, 85] width 7 height 3
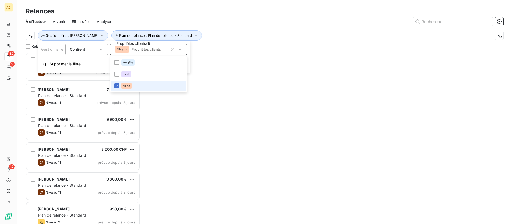
scroll to position [168, 111]
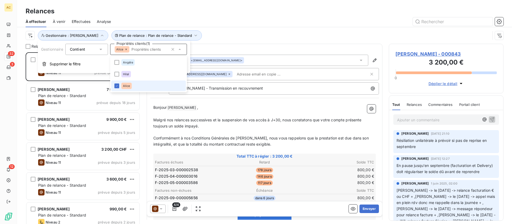
click at [125, 86] on span "Alice" at bounding box center [126, 85] width 7 height 3
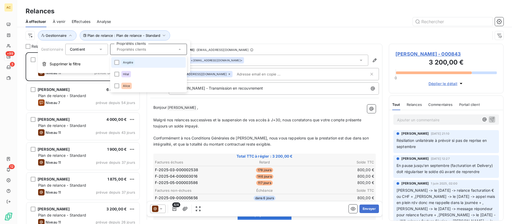
click at [125, 63] on span "Angèle" at bounding box center [128, 62] width 10 height 3
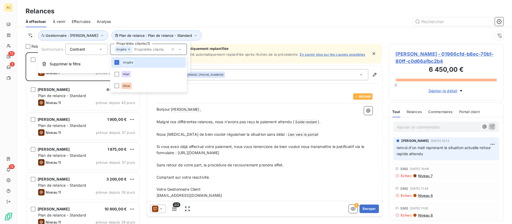
click at [222, 30] on div "Plan de relance : Plan de relance - Standard Gestionnaire : [PERSON_NAME]" at bounding box center [265, 35] width 478 height 17
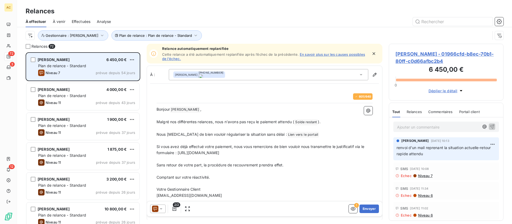
click at [80, 66] on span "Plan de relance - Standard" at bounding box center [62, 65] width 48 height 5
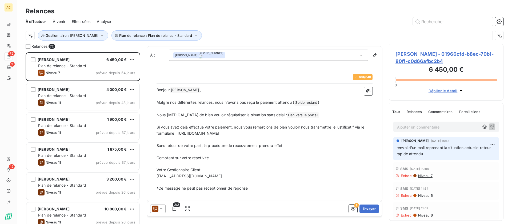
scroll to position [23, 0]
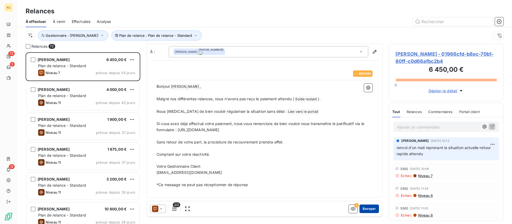
click at [362, 208] on button "Envoyer" at bounding box center [369, 209] width 19 height 9
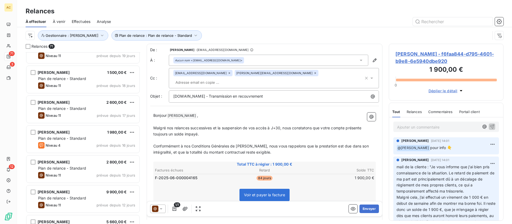
scroll to position [197, 0]
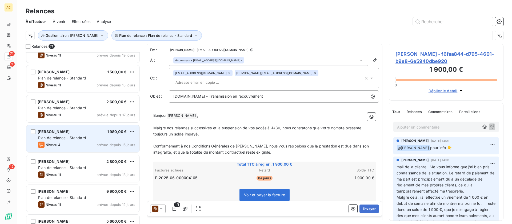
click at [86, 140] on div "Plan de relance - Standard" at bounding box center [86, 137] width 97 height 5
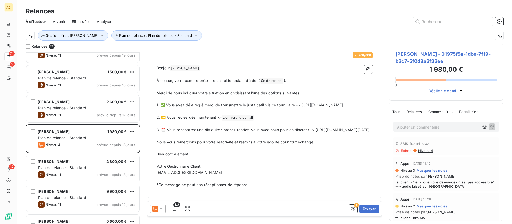
scroll to position [54, 0]
drag, startPoint x: 155, startPoint y: 130, endPoint x: 329, endPoint y: 130, distance: 173.6
click at [325, 133] on div "766 / 800 Bonjour [PERSON_NAME] ﻿ , ﻿ À ce jour, votre compte présente un solde…" at bounding box center [264, 120] width 222 height 142
drag, startPoint x: 329, startPoint y: 130, endPoint x: 157, endPoint y: 131, distance: 171.2
click at [156, 131] on div "766 / 800 Bonjour [PERSON_NAME] ﻿ , ﻿ À ce jour, votre compte présente un solde…" at bounding box center [264, 120] width 222 height 142
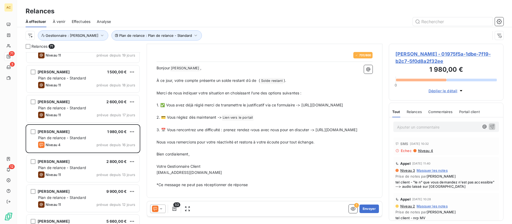
click at [260, 132] on p "3. 📅 Vous rencontrez une difficulté : prenez rendez-vous avec nous pour en disc…" at bounding box center [265, 130] width 216 height 6
click at [368, 210] on button "Envoyer" at bounding box center [369, 209] width 19 height 9
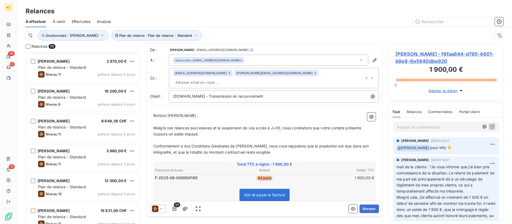
scroll to position [457, 0]
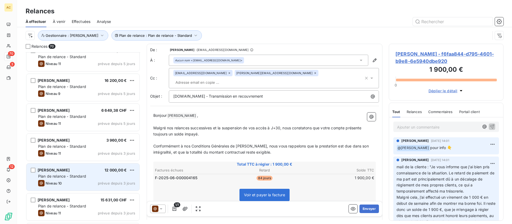
click at [75, 175] on span "Plan de relance - Standard" at bounding box center [62, 176] width 48 height 5
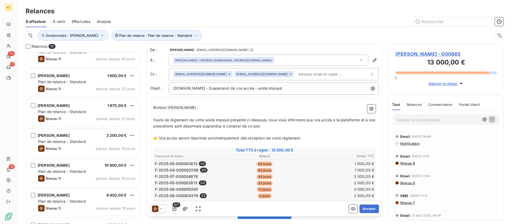
scroll to position [14, 0]
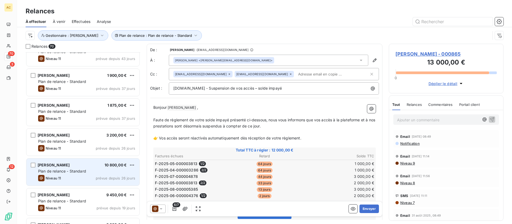
click at [80, 168] on div "[PERSON_NAME] 10 800,00 € Plan de relance - Standard Niveau 11 prévue depuis 26…" at bounding box center [82, 171] width 113 height 27
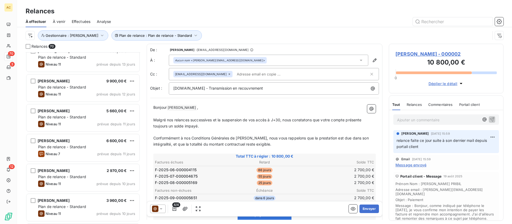
scroll to position [292, 0]
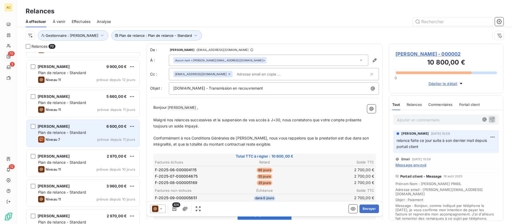
click at [84, 135] on div "Plan de relance - Standard" at bounding box center [86, 132] width 97 height 5
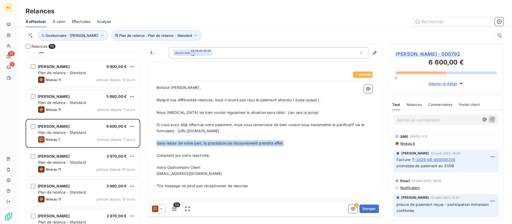
drag, startPoint x: 288, startPoint y: 142, endPoint x: 157, endPoint y: 140, distance: 130.7
click at [157, 140] on p "Sans retour de votre part, la procédure de recouvrement prendra effet." at bounding box center [265, 143] width 216 height 6
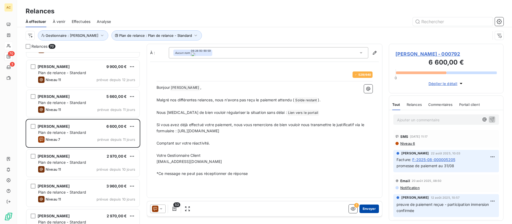
click at [369, 210] on button "Envoyer" at bounding box center [369, 209] width 19 height 9
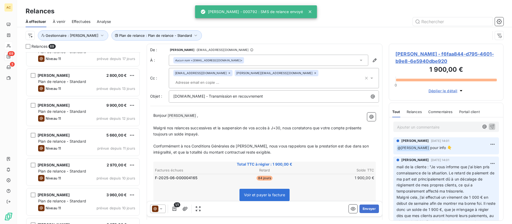
scroll to position [260, 0]
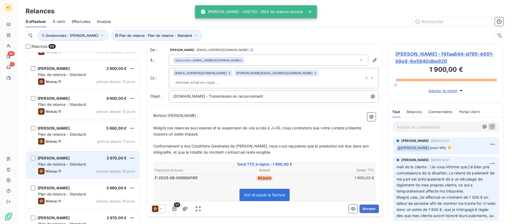
click at [69, 161] on div "[PERSON_NAME] 2 970,00 € Plan de relance - Standard Niveau 11 prévue depuis 10 …" at bounding box center [82, 165] width 113 height 27
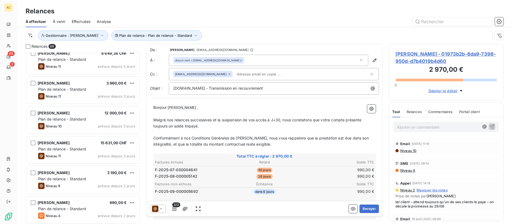
scroll to position [486, 0]
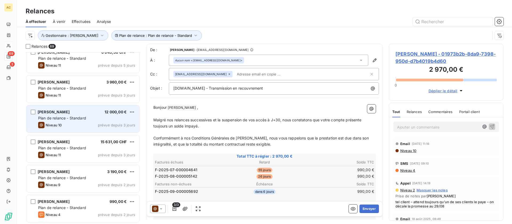
click at [85, 121] on div "[PERSON_NAME] 12 000,00 € Plan de relance - Standard Niveau 10 prévue depuis 3 …" at bounding box center [82, 118] width 113 height 27
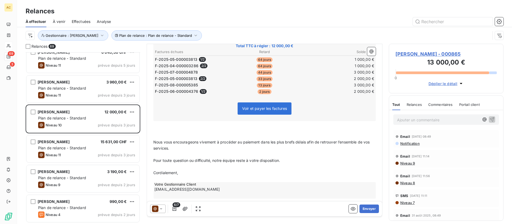
scroll to position [112, 0]
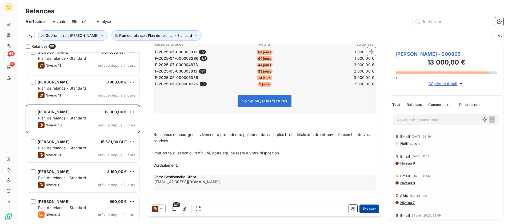
click at [366, 208] on button "Envoyer" at bounding box center [369, 209] width 19 height 9
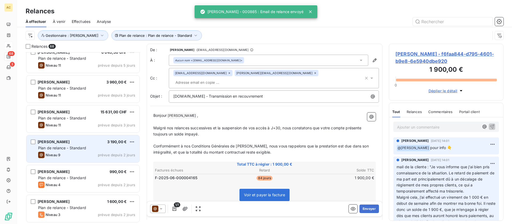
click at [82, 147] on span "Plan de relance - Standard" at bounding box center [62, 148] width 48 height 5
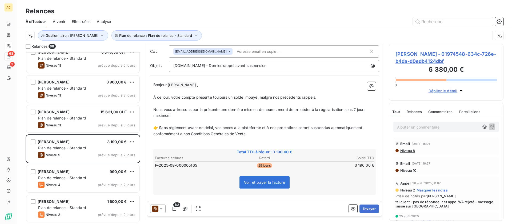
scroll to position [92, 0]
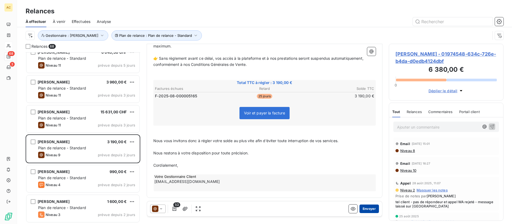
click at [361, 209] on button "Envoyer" at bounding box center [369, 209] width 19 height 9
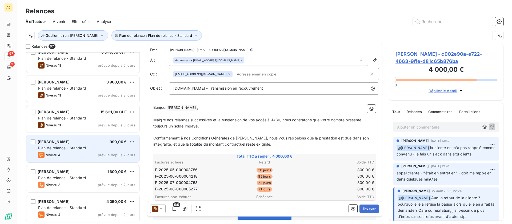
click at [95, 151] on div "[PERSON_NAME] 990,00 € Plan de relance - Standard Niveau 4 prévue depuis 2 jours" at bounding box center [82, 148] width 113 height 27
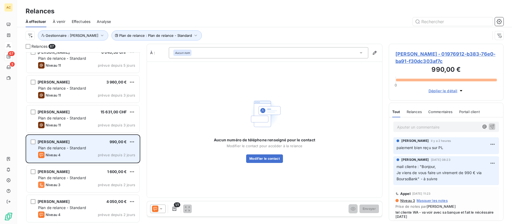
click at [135, 142] on div "[PERSON_NAME] 990,00 € Plan de relance - Standard Niveau 4 prévue depuis 2 jours" at bounding box center [82, 148] width 113 height 27
click at [133, 140] on html "AC 67 3 Relances À effectuer À venir Effectuées Analyse Plan de relance : Plan …" at bounding box center [256, 112] width 512 height 224
click at [114, 161] on div "Passer cette action" at bounding box center [109, 162] width 48 height 9
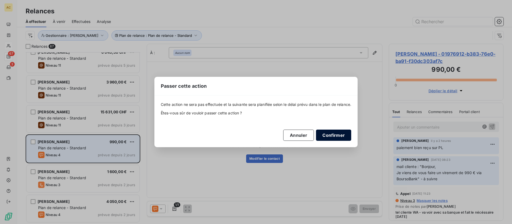
click at [329, 136] on button "Confirmer" at bounding box center [333, 135] width 35 height 11
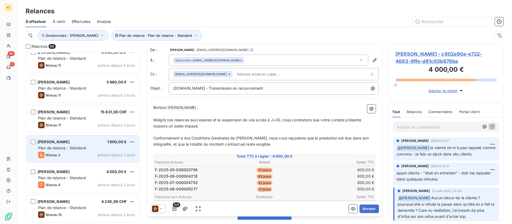
click at [102, 145] on div "Plan de relance - Standard" at bounding box center [86, 147] width 97 height 5
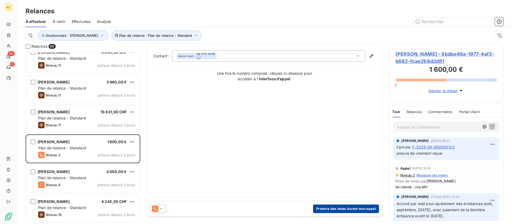
click at [360, 209] on button "Prendre des notes durant mon appel" at bounding box center [346, 209] width 66 height 9
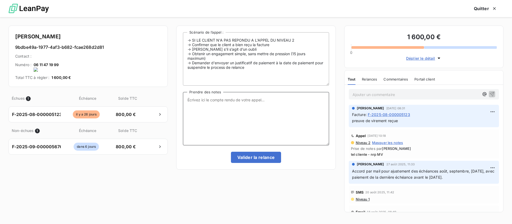
click at [272, 109] on textarea "Prendre des notes" at bounding box center [256, 118] width 146 height 53
type textarea "en cours de paiement"
click at [270, 159] on button "Valider la relance" at bounding box center [256, 157] width 50 height 11
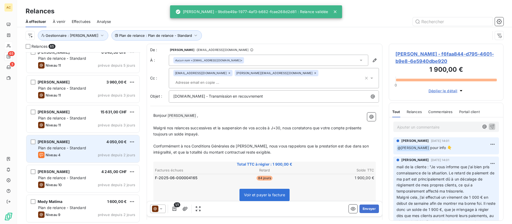
click at [93, 153] on div "Niveau 4 prévue depuis 2 jours" at bounding box center [86, 155] width 97 height 6
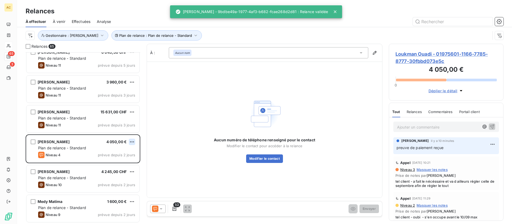
click at [130, 142] on html "AC 65 3 Relances À effectuer À venir Effectuées Analyse Plan de relance : Plan …" at bounding box center [256, 112] width 512 height 224
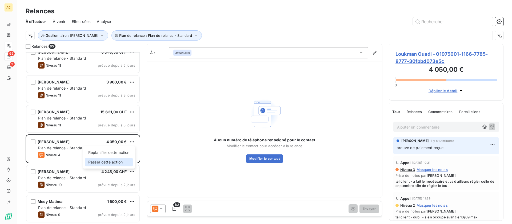
click at [117, 162] on div "Passer cette action" at bounding box center [109, 162] width 48 height 9
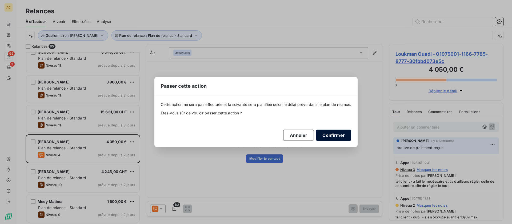
click at [328, 134] on button "Confirmer" at bounding box center [333, 135] width 35 height 11
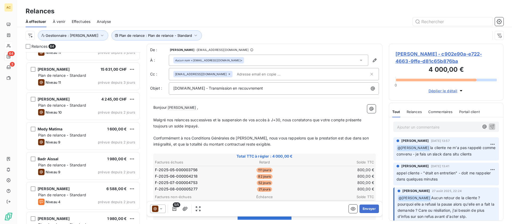
scroll to position [521, 0]
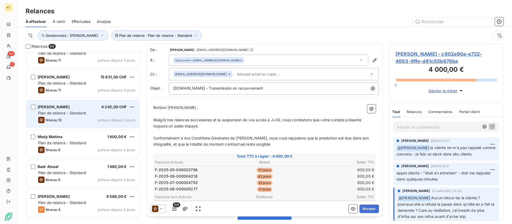
click at [80, 115] on span "Plan de relance - Standard" at bounding box center [62, 113] width 48 height 5
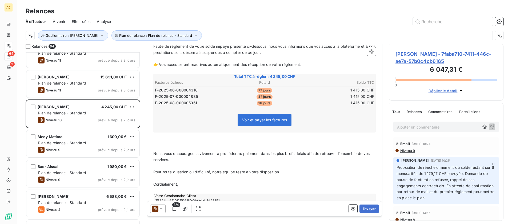
scroll to position [93, 0]
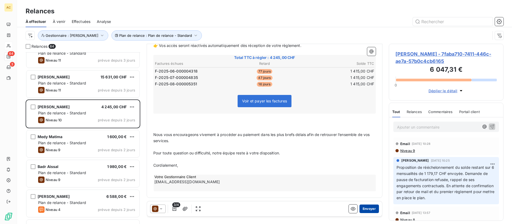
click at [365, 209] on button "Envoyer" at bounding box center [369, 209] width 19 height 9
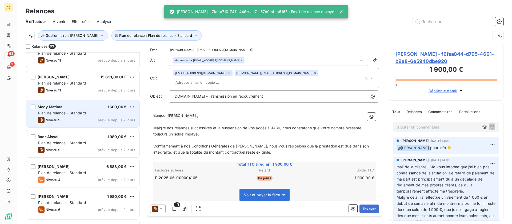
click at [108, 111] on div "Plan de relance - Standard" at bounding box center [86, 112] width 97 height 5
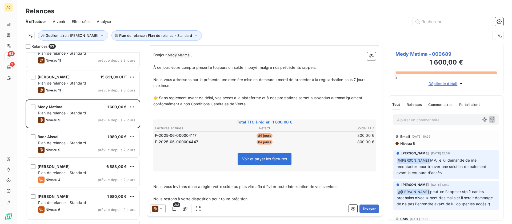
scroll to position [99, 0]
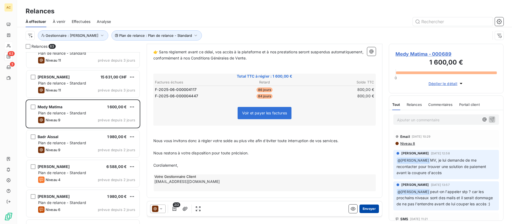
click at [367, 208] on button "Envoyer" at bounding box center [369, 209] width 19 height 9
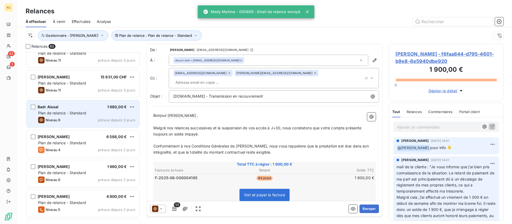
click at [94, 115] on div "Plan de relance - Standard" at bounding box center [86, 112] width 97 height 5
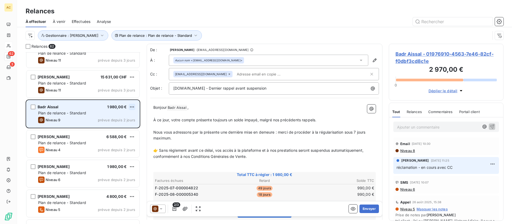
click at [129, 105] on html "AC 62 3 Relances À effectuer À venir Effectuées Analyse Plan de relance : Plan …" at bounding box center [256, 112] width 512 height 224
click at [112, 127] on div "Passer cette action" at bounding box center [109, 127] width 48 height 9
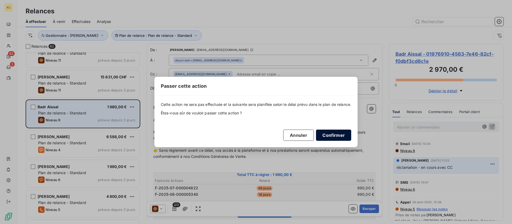
click at [331, 139] on button "Confirmer" at bounding box center [333, 135] width 35 height 11
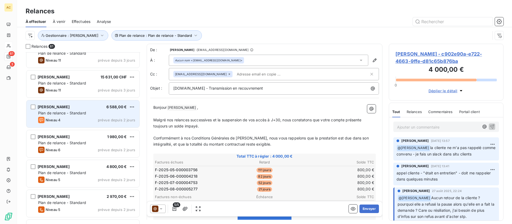
click at [75, 118] on div "Niveau 4 prévue depuis 2 jours" at bounding box center [86, 120] width 97 height 6
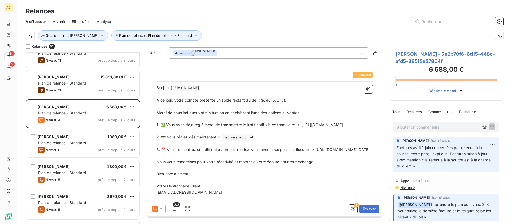
scroll to position [17, 0]
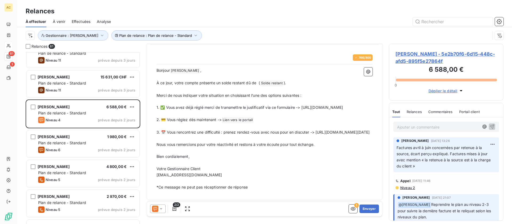
drag, startPoint x: 337, startPoint y: 144, endPoint x: 150, endPoint y: 144, distance: 187.2
click at [150, 144] on div "766 / 800 Bonjour [PERSON_NAME] ﻿ , ﻿ À ce jour, votre compte présente un solde…" at bounding box center [264, 122] width 229 height 149
click at [364, 208] on button "Envoyer" at bounding box center [369, 209] width 19 height 9
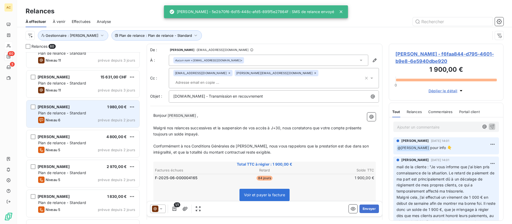
click at [83, 116] on div "[PERSON_NAME] 1 980,00 € Plan de relance - Standard Niveau 6 prévue depuis 2 jo…" at bounding box center [82, 113] width 113 height 27
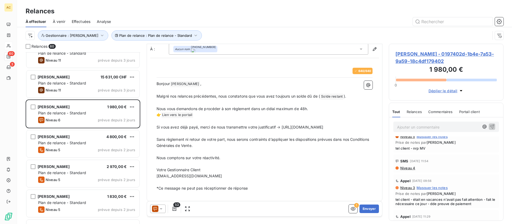
scroll to position [14, 0]
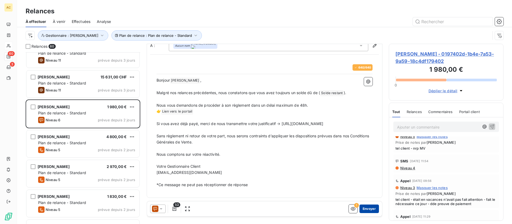
click at [368, 209] on button "Envoyer" at bounding box center [369, 209] width 19 height 9
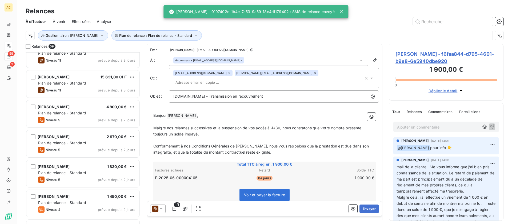
click at [83, 112] on span "Plan de relance - Standard" at bounding box center [62, 113] width 48 height 5
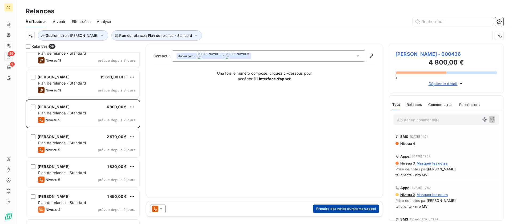
click at [358, 209] on button "Prendre des notes durant mon appel" at bounding box center [346, 209] width 66 height 9
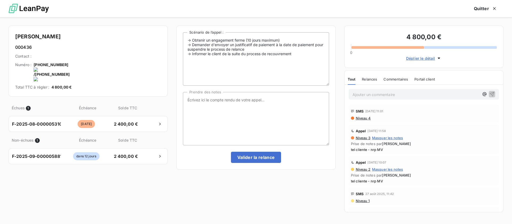
click at [70, 58] on onoff-telecom-ce-actions-button at bounding box center [70, 58] width 0 height 0
click at [200, 101] on textarea "Prendre des notes" at bounding box center [256, 118] width 146 height 53
click at [208, 98] on textarea "tel cliente" at bounding box center [256, 118] width 146 height 53
type textarea "tel cliente - nrp MV"
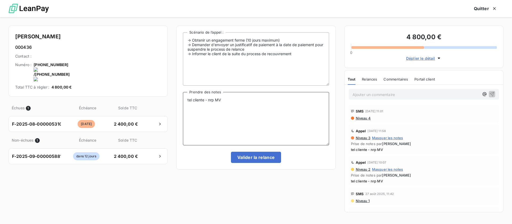
click at [294, 118] on textarea "tel cliente - nrp MV" at bounding box center [256, 118] width 146 height 53
click at [257, 158] on button "Valider la relance" at bounding box center [256, 157] width 50 height 11
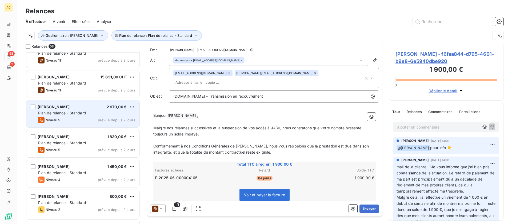
click at [98, 116] on div "[PERSON_NAME] 2 970,00 € Plan de relance - Standard Niveau 5 prévue depuis 2 jo…" at bounding box center [82, 113] width 113 height 27
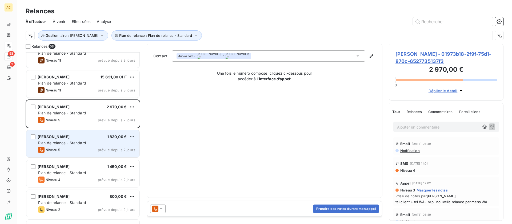
click at [82, 145] on span "Plan de relance - Standard" at bounding box center [62, 143] width 48 height 5
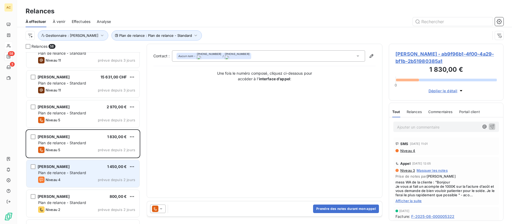
click at [85, 170] on span "Plan de relance - Standard" at bounding box center [62, 172] width 48 height 5
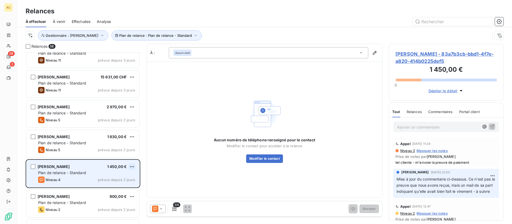
click at [131, 165] on html "AC 58 3 Relances À effectuer À venir Effectuées Analyse Plan de relance : Plan …" at bounding box center [256, 112] width 512 height 224
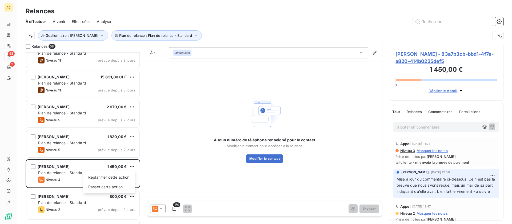
click at [223, 162] on html "AC 58 3 Relances À effectuer À venir Effectuées Analyse Plan de relance : Plan …" at bounding box center [256, 112] width 512 height 224
click at [257, 159] on button "Modifier le contact" at bounding box center [264, 158] width 37 height 9
type input "[EMAIL_ADDRESS][DOMAIN_NAME]"
type input "[PHONE_NUMBER]"
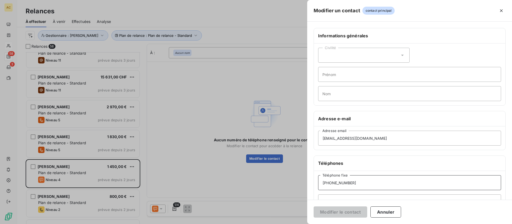
drag, startPoint x: 367, startPoint y: 186, endPoint x: 308, endPoint y: 175, distance: 60.8
click at [299, 224] on div "Modifier un contact contact principal Informations générales Civilité Prénom No…" at bounding box center [256, 224] width 512 height 0
click at [331, 197] on input "Téléphone mobile" at bounding box center [409, 201] width 183 height 15
paste input "[PHONE_NUMBER]"
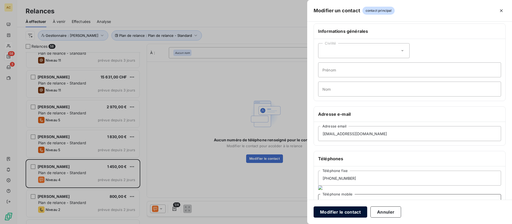
type input "[PHONE_NUMBER]"
click at [345, 212] on button "Modifier le contact" at bounding box center [341, 211] width 54 height 11
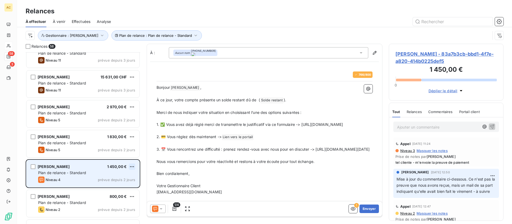
click at [134, 167] on html "AC 58 3 Relances À effectuer À venir Effectuées Analyse Plan de relance : Plan …" at bounding box center [256, 112] width 512 height 224
click at [88, 183] on div "Passer cette action" at bounding box center [109, 187] width 48 height 9
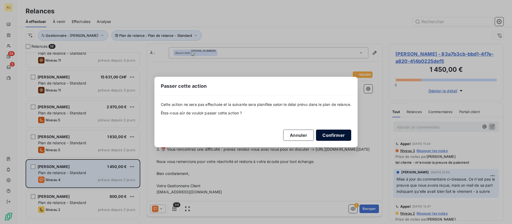
click at [326, 136] on button "Confirmer" at bounding box center [333, 135] width 35 height 11
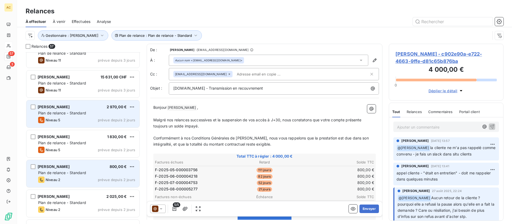
click at [90, 111] on div "Plan de relance - Standard" at bounding box center [86, 112] width 97 height 5
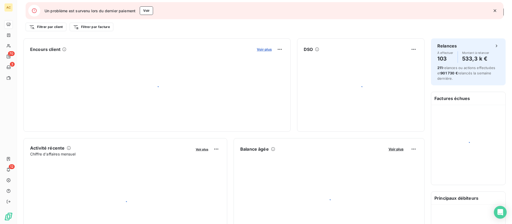
click at [495, 12] on icon "button" at bounding box center [494, 10] width 5 height 5
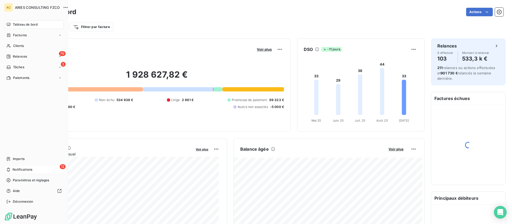
click at [29, 171] on span "Notifications" at bounding box center [23, 169] width 20 height 5
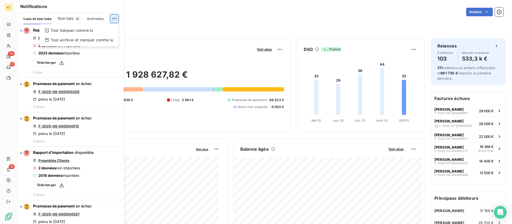
click at [114, 19] on html "AC 70 3 12 Tableau de bord Actions Filtrer par client Filtrer par facture Encou…" at bounding box center [256, 112] width 512 height 224
click at [93, 33] on div "Tout marquer comme lu" at bounding box center [79, 30] width 75 height 9
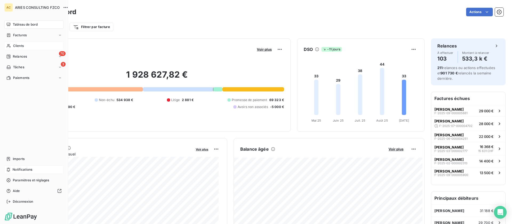
click at [18, 47] on span "Clients" at bounding box center [18, 45] width 11 height 5
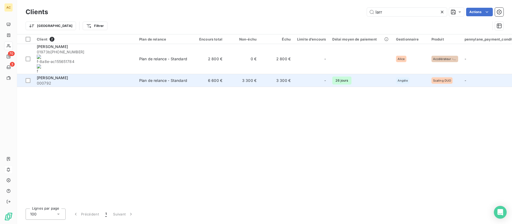
type input "larr"
click at [103, 75] on div "[PERSON_NAME]" at bounding box center [85, 77] width 96 height 5
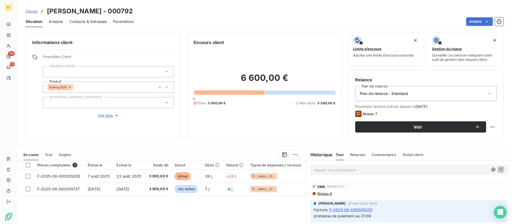
click at [49, 155] on span "Tout" at bounding box center [48, 155] width 7 height 4
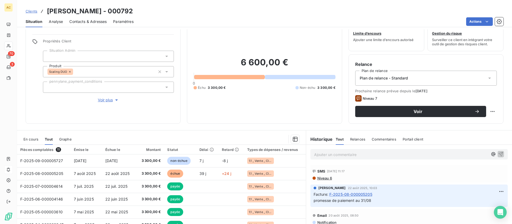
scroll to position [27, 0]
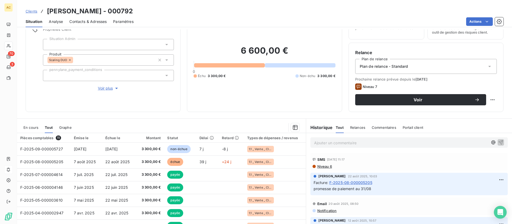
click at [82, 21] on span "Contacts & Adresses" at bounding box center [87, 21] width 37 height 5
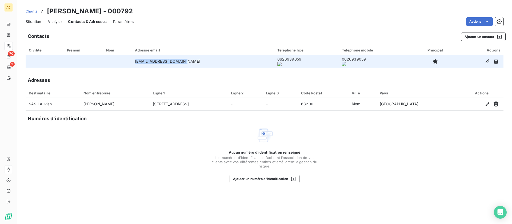
drag, startPoint x: 138, startPoint y: 62, endPoint x: 186, endPoint y: 62, distance: 48.5
click at [189, 62] on tr "julielarrouze@gmail.com 0626939059 0626939059" at bounding box center [265, 61] width 478 height 13
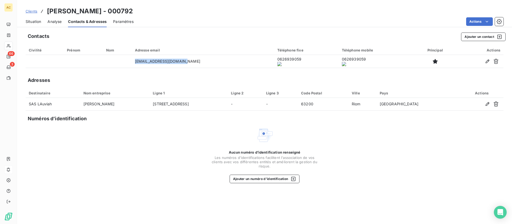
click at [32, 12] on span "Clients" at bounding box center [32, 11] width 12 height 4
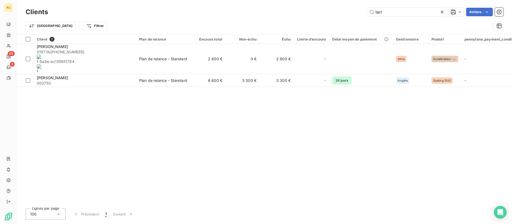
drag, startPoint x: 389, startPoint y: 12, endPoint x: 364, endPoint y: 12, distance: 24.8
click at [364, 11] on div "larr Actions" at bounding box center [278, 12] width 449 height 9
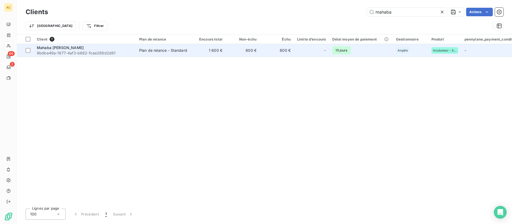
type input "mahaba"
click at [107, 54] on span "9bdbe49a-1977-4af3-b682-fcae268d2d81" at bounding box center [85, 52] width 96 height 5
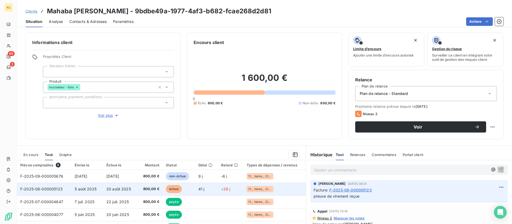
click at [125, 192] on td "20 août 2025" at bounding box center [120, 189] width 35 height 13
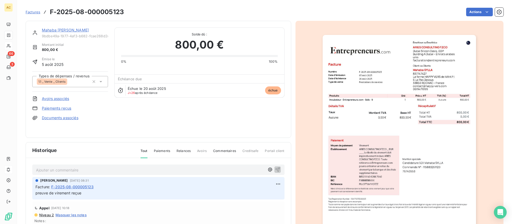
click at [63, 108] on link "Paiements reçus" at bounding box center [56, 108] width 29 height 5
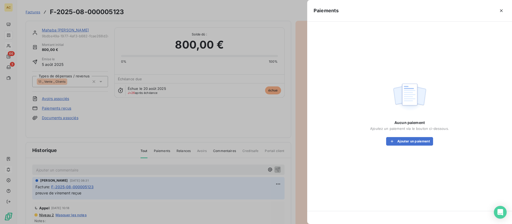
click at [66, 118] on div at bounding box center [256, 112] width 512 height 224
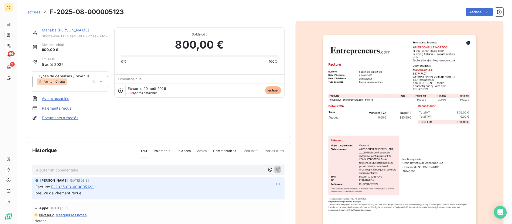
click at [64, 119] on link "Documents associés" at bounding box center [60, 117] width 37 height 5
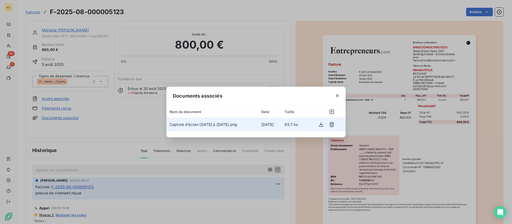
click at [228, 125] on span "Capture d’écran 2025-09-12 à 08.30.51.png" at bounding box center [203, 124] width 67 height 5
click at [320, 126] on icon "button" at bounding box center [321, 124] width 4 height 5
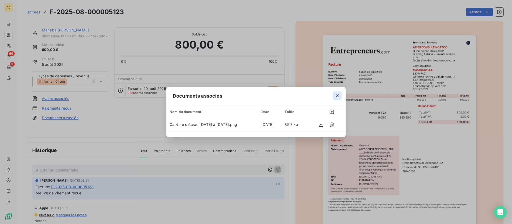
click at [339, 96] on icon "button" at bounding box center [337, 95] width 5 height 5
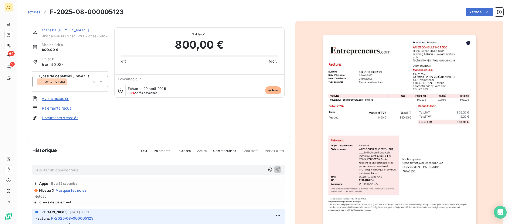
click at [54, 31] on link "[PERSON_NAME]" at bounding box center [65, 30] width 47 height 5
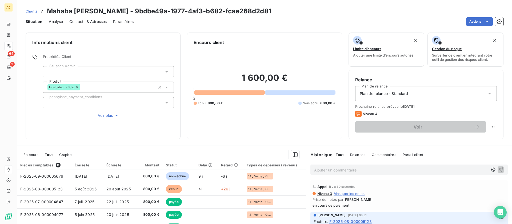
click at [32, 12] on span "Clients" at bounding box center [32, 11] width 12 height 4
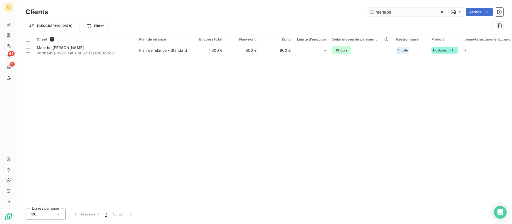
drag, startPoint x: 370, startPoint y: 11, endPoint x: 367, endPoint y: 9, distance: 3.3
click at [367, 9] on input "mahaba" at bounding box center [407, 12] width 80 height 9
type input "b"
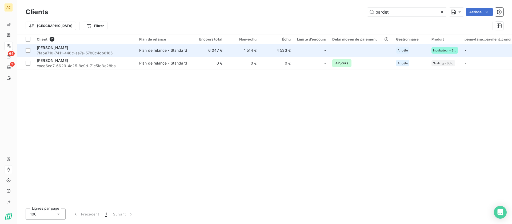
type input "bardet"
click at [151, 50] on div "Plan de relance - Standard" at bounding box center [163, 50] width 48 height 5
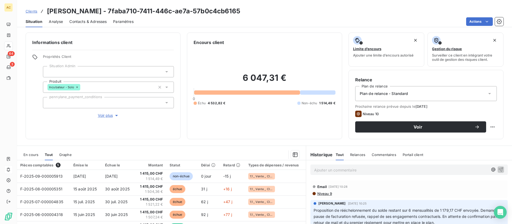
click at [101, 21] on span "Contacts & Adresses" at bounding box center [87, 21] width 37 height 5
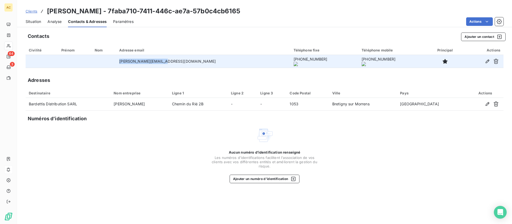
drag, startPoint x: 144, startPoint y: 61, endPoint x: 185, endPoint y: 62, distance: 41.6
click at [185, 62] on tr "emilie.b@the-rocks.ch +41 79 487 59 30 +41 79 487 59 30" at bounding box center [265, 61] width 478 height 13
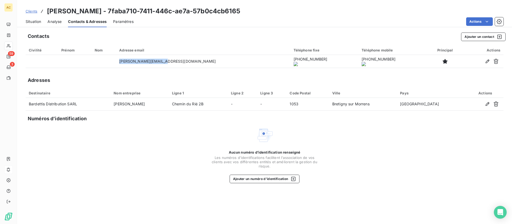
click at [30, 11] on span "Clients" at bounding box center [32, 11] width 12 height 4
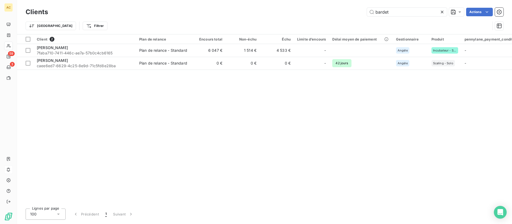
drag, startPoint x: 387, startPoint y: 11, endPoint x: 364, endPoint y: 12, distance: 22.4
click at [364, 12] on div "bardet Actions" at bounding box center [278, 12] width 449 height 9
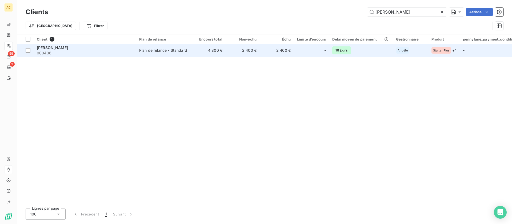
type input "cindy k"
click at [110, 49] on div "[PERSON_NAME]" at bounding box center [85, 47] width 96 height 5
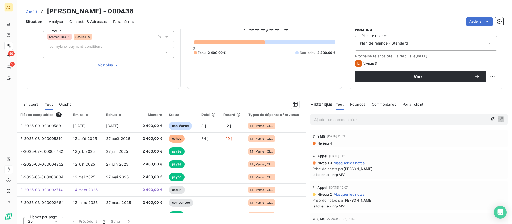
scroll to position [55, 0]
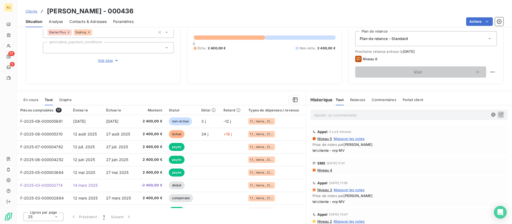
click at [32, 12] on span "Clients" at bounding box center [32, 11] width 12 height 4
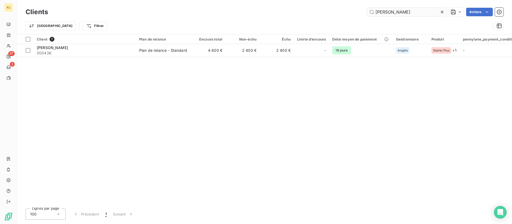
drag, startPoint x: 400, startPoint y: 12, endPoint x: 369, endPoint y: 13, distance: 30.7
click at [369, 13] on input "cindy k" at bounding box center [407, 12] width 80 height 9
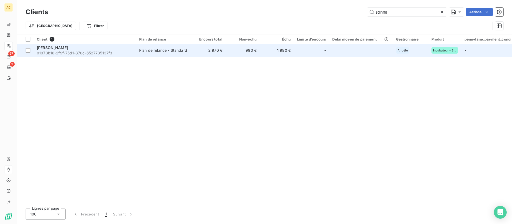
type input "sonna"
click at [198, 54] on td "2 970 €" at bounding box center [209, 50] width 34 height 13
